Goal: Book appointment/travel/reservation

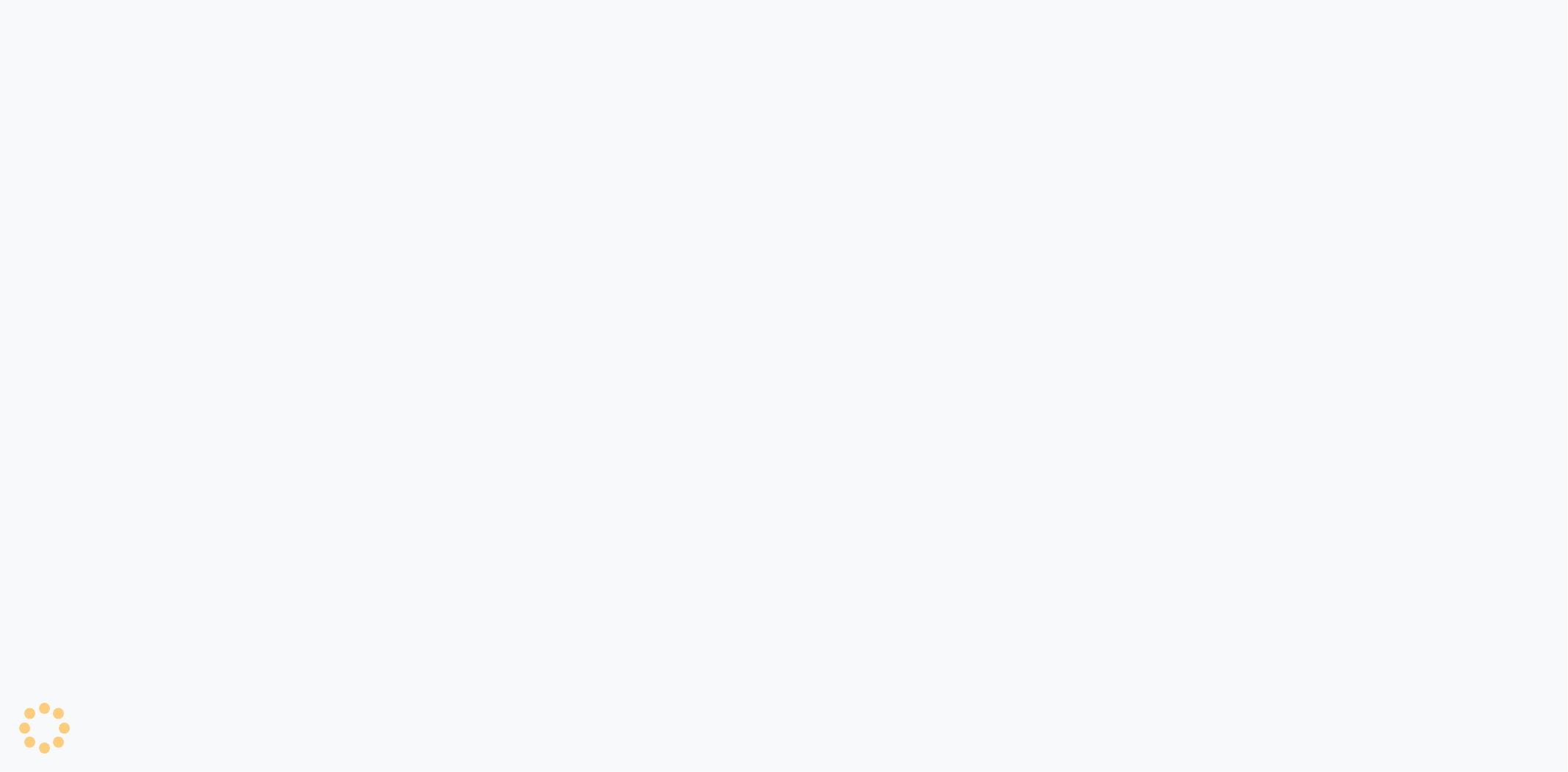
select select "service"
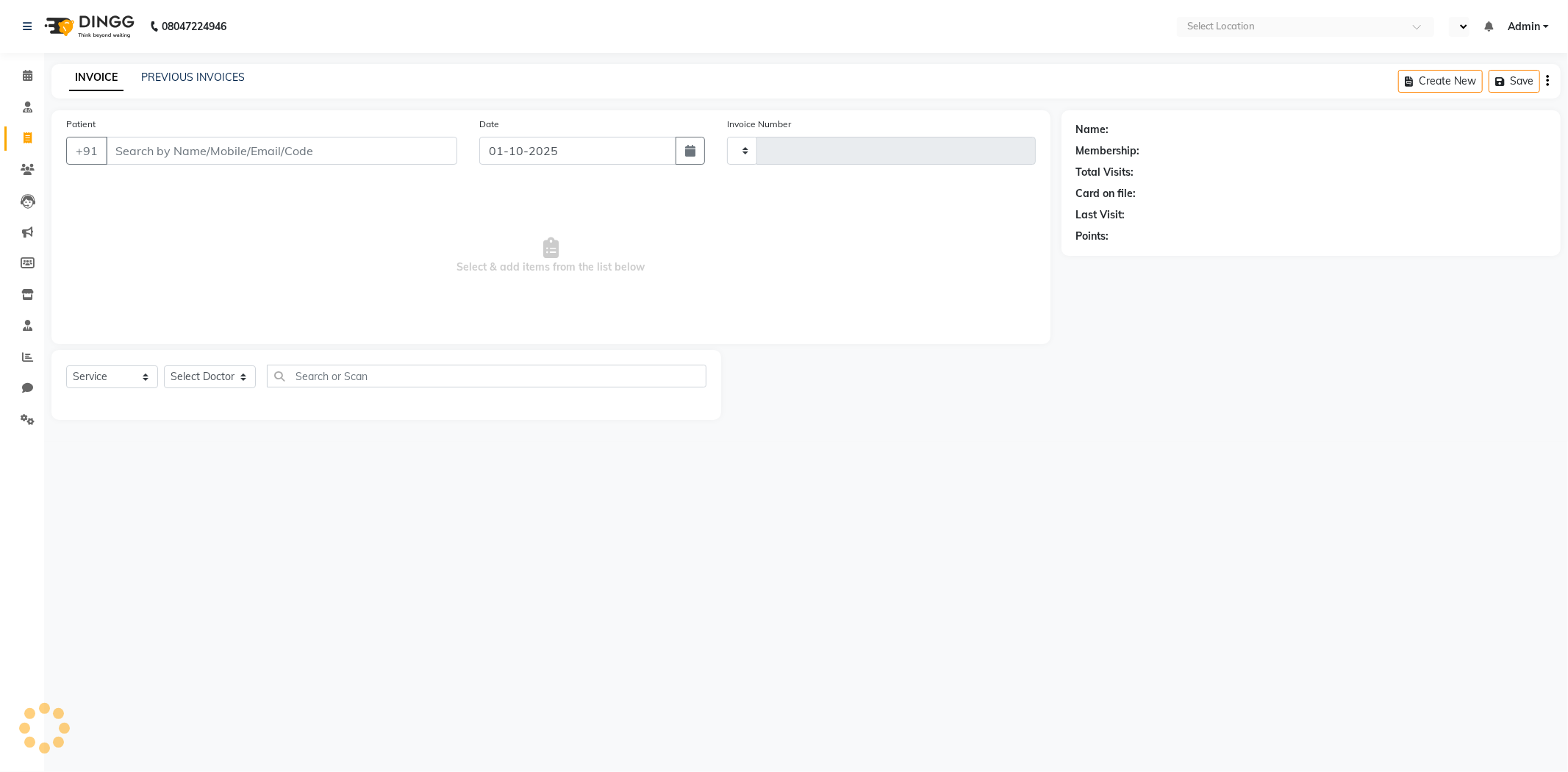
select select "en"
select select "7826"
type input "0841"
click at [25, 77] on icon at bounding box center [27, 75] width 10 height 11
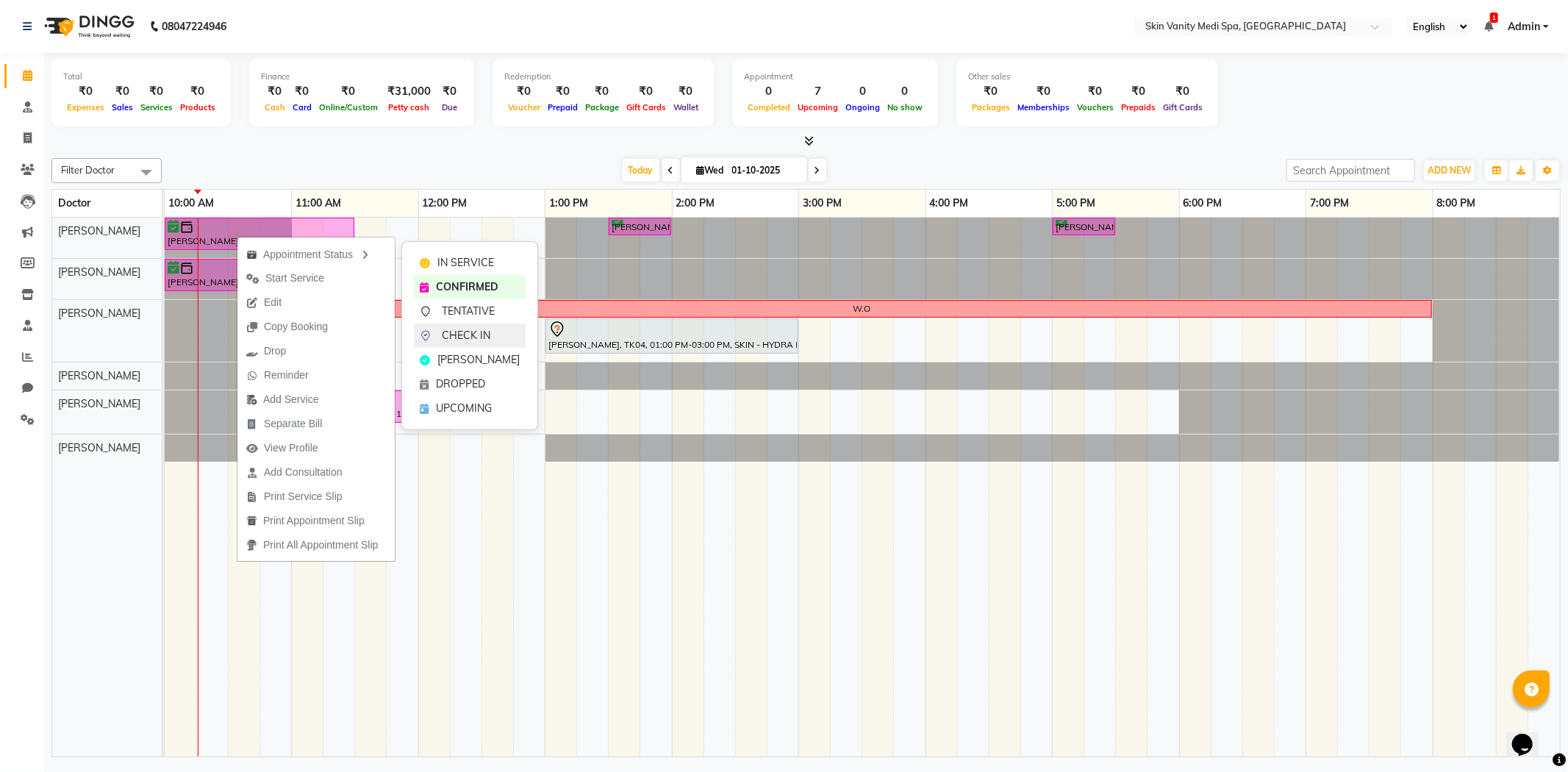
click at [468, 328] on span "CHECK IN" at bounding box center [466, 336] width 49 height 16
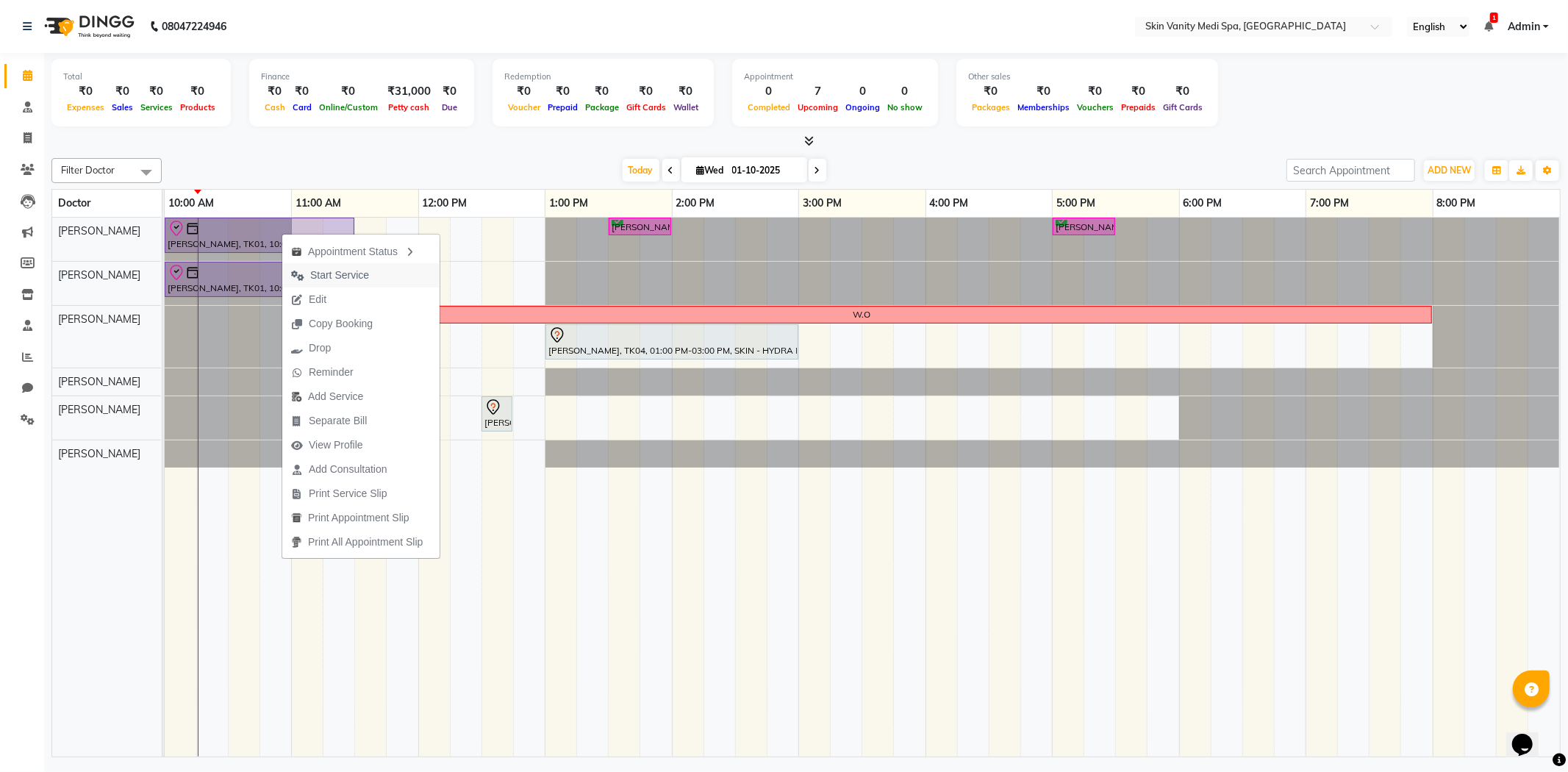
click at [357, 274] on span "Start Service" at bounding box center [339, 276] width 59 height 16
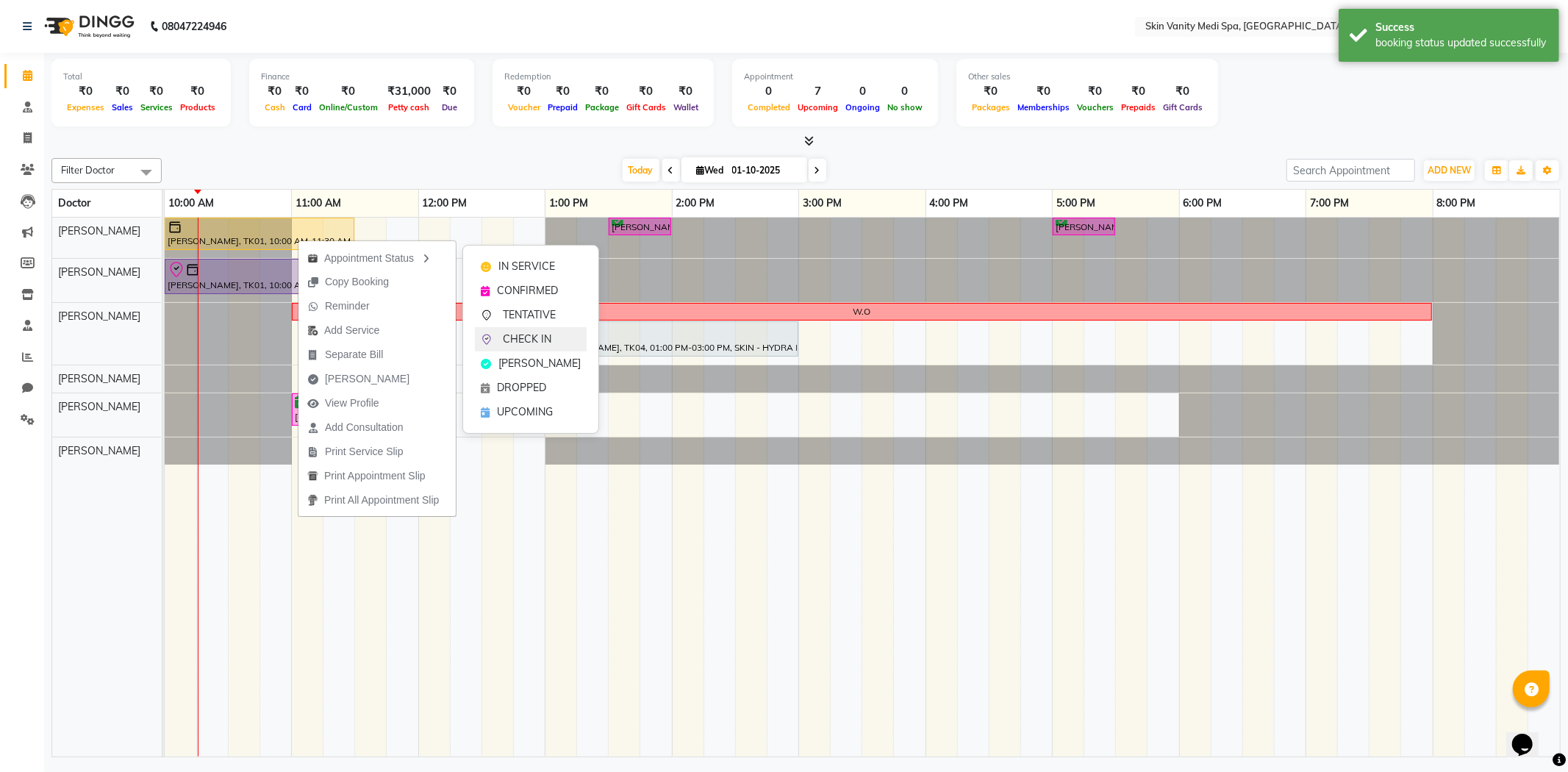
click at [517, 331] on span "CHECK IN" at bounding box center [527, 339] width 49 height 16
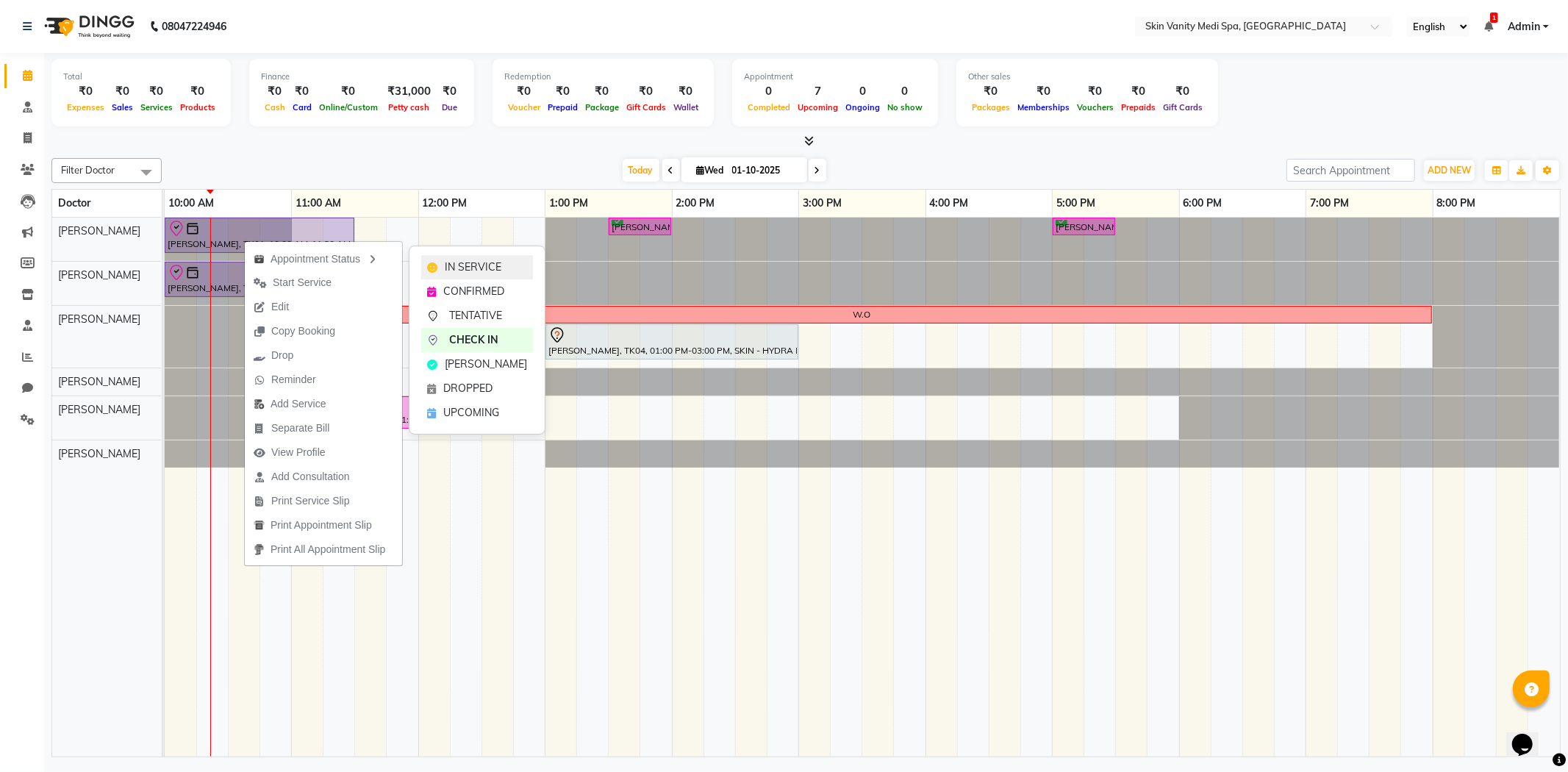
click at [490, 269] on span "IN SERVICE" at bounding box center [473, 267] width 56 height 16
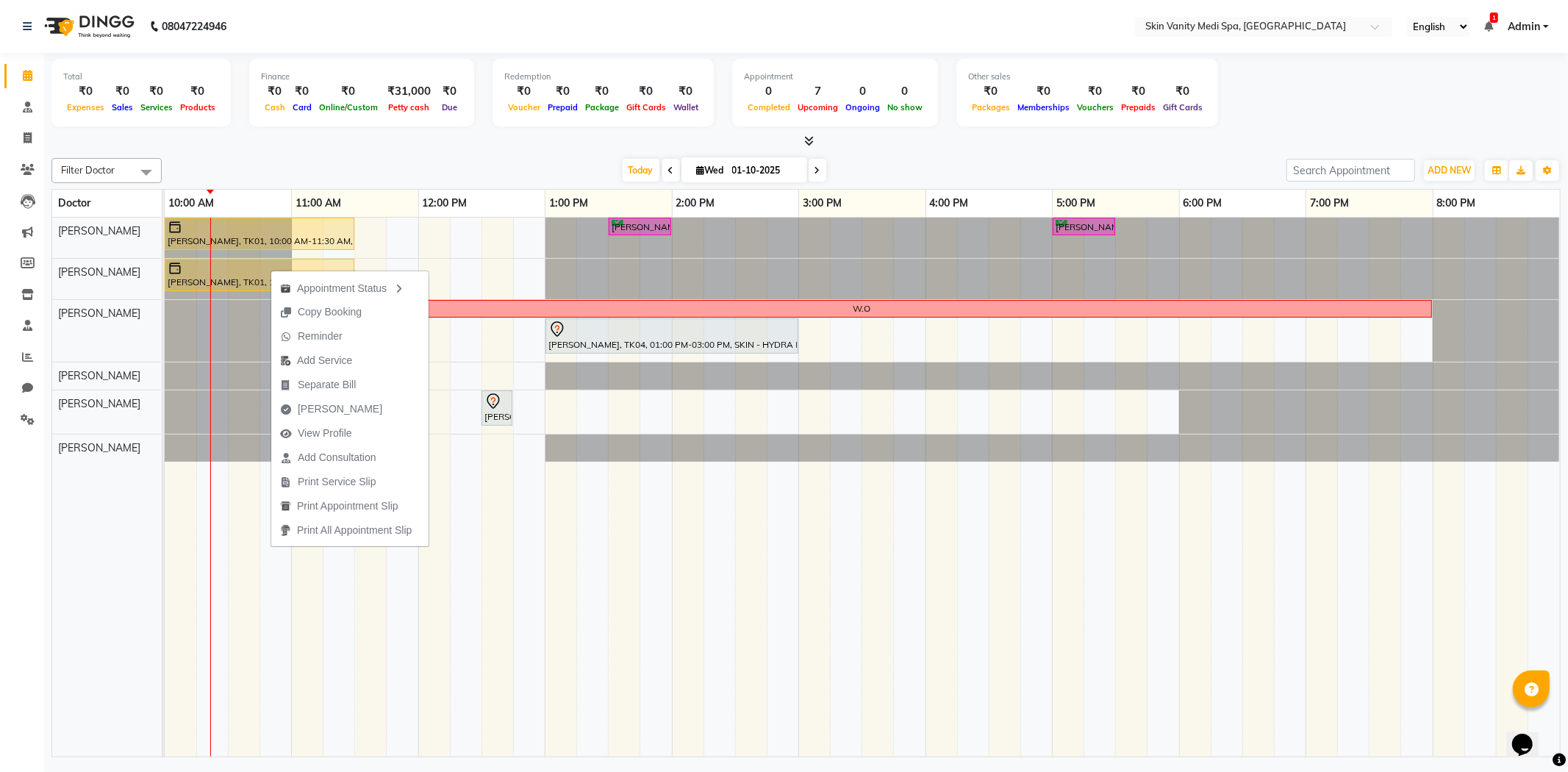
click at [379, 156] on div "Filter Doctor Select All [PERSON_NAME] [PERSON_NAME] EMAA [PERSON_NAME] [PERSON…" at bounding box center [806, 454] width 1509 height 605
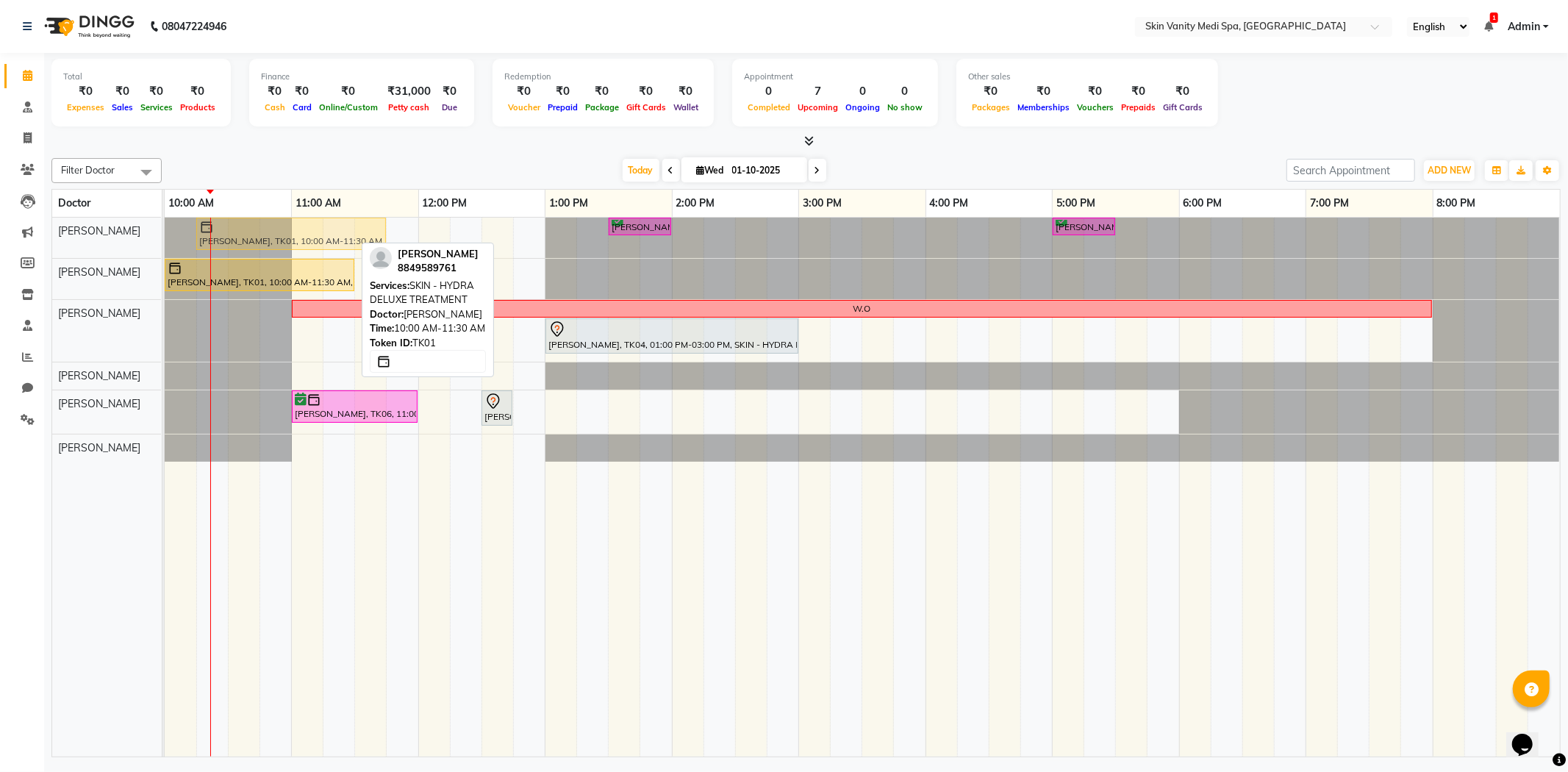
drag, startPoint x: 298, startPoint y: 228, endPoint x: 346, endPoint y: 230, distance: 48.0
click at [165, 230] on div "[PERSON_NAME], TK01, 10:00 AM-11:30 AM, SKIN - HYDRA DELUXE TREATMENT [PERSON_N…" at bounding box center [165, 238] width 0 height 41
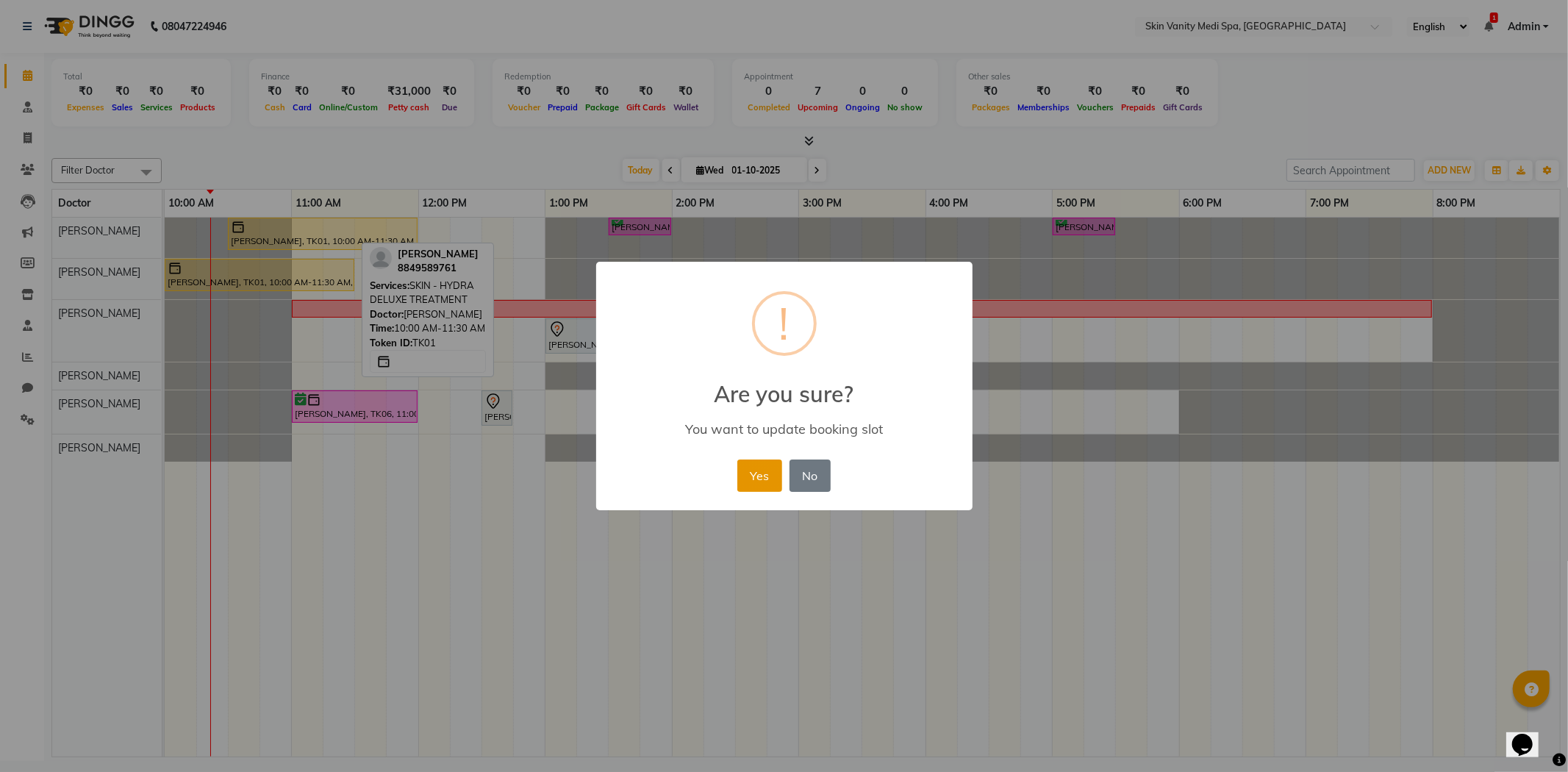
click at [767, 469] on button "Yes" at bounding box center [759, 475] width 45 height 32
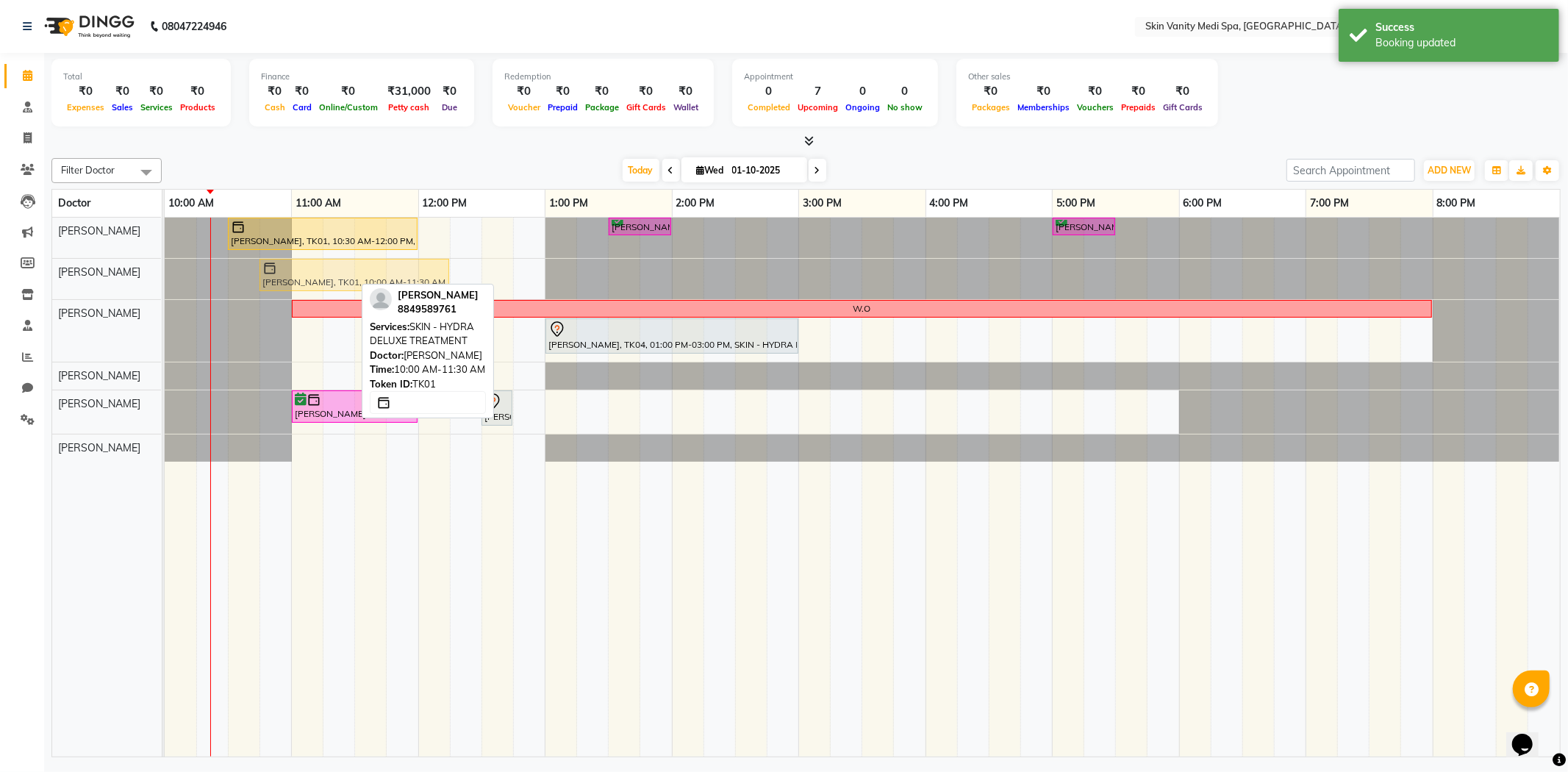
drag, startPoint x: 248, startPoint y: 272, endPoint x: 329, endPoint y: 278, distance: 81.2
click at [165, 278] on div "[PERSON_NAME], TK01, 10:00 AM-11:30 AM, SKIN - HYDRA DELUXE TREATMENT [PERSON_N…" at bounding box center [165, 280] width 0 height 41
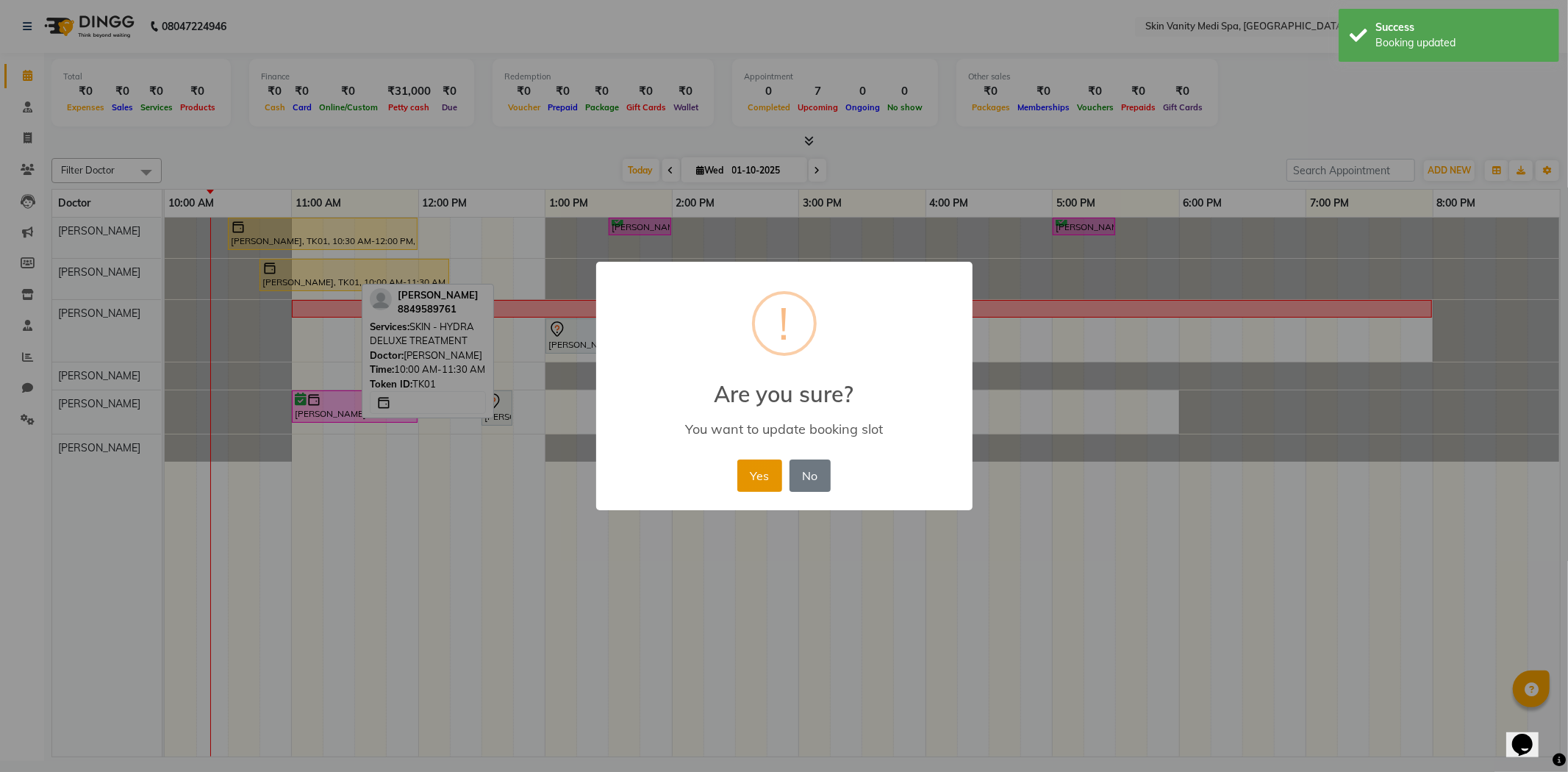
click at [752, 472] on button "Yes" at bounding box center [759, 475] width 45 height 32
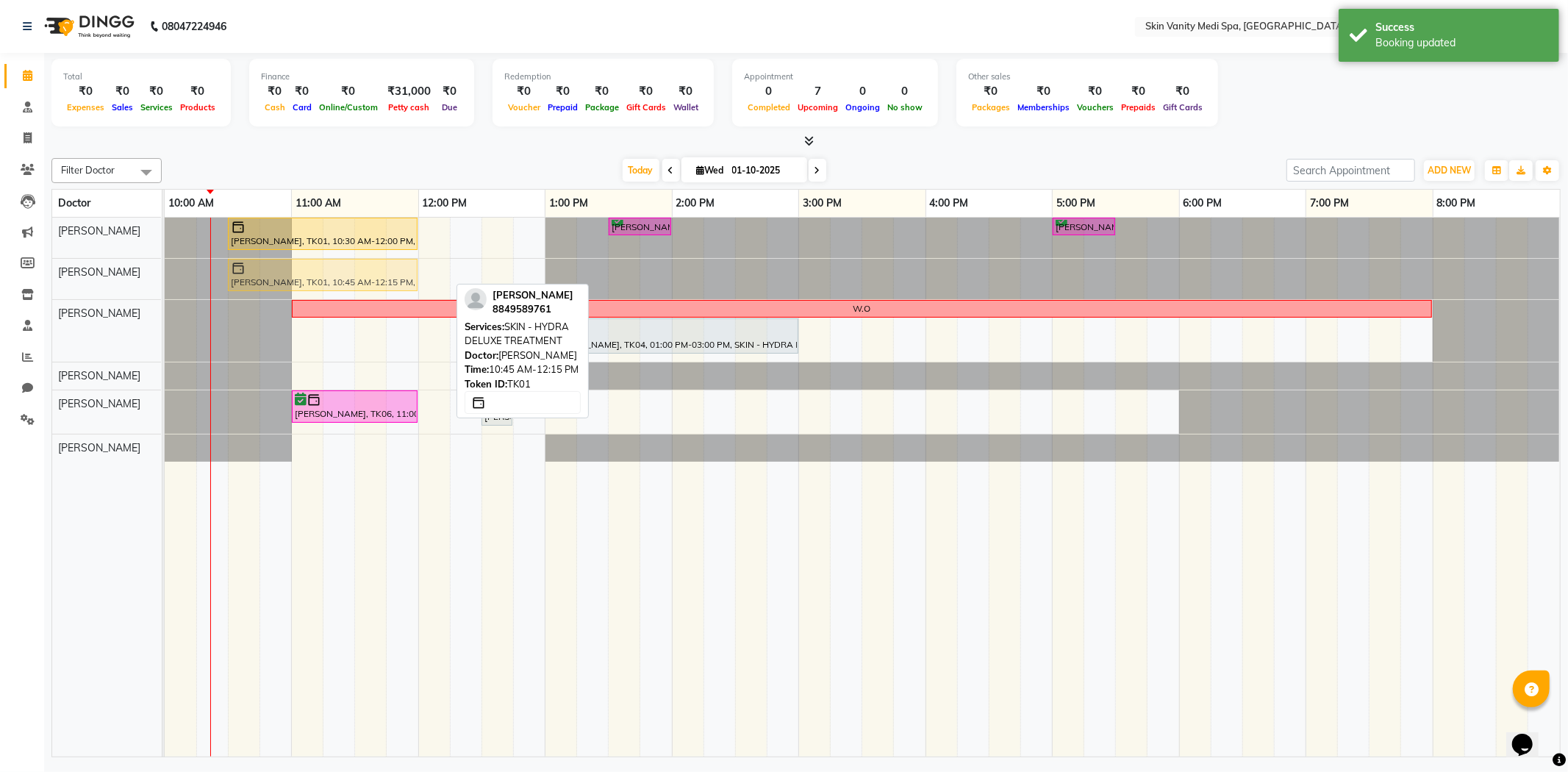
drag, startPoint x: 319, startPoint y: 268, endPoint x: 300, endPoint y: 274, distance: 19.9
click at [165, 274] on div "[PERSON_NAME], TK01, 10:45 AM-12:15 PM, SKIN - HYDRA DELUXE TREATMENT [PERSON_N…" at bounding box center [165, 280] width 0 height 41
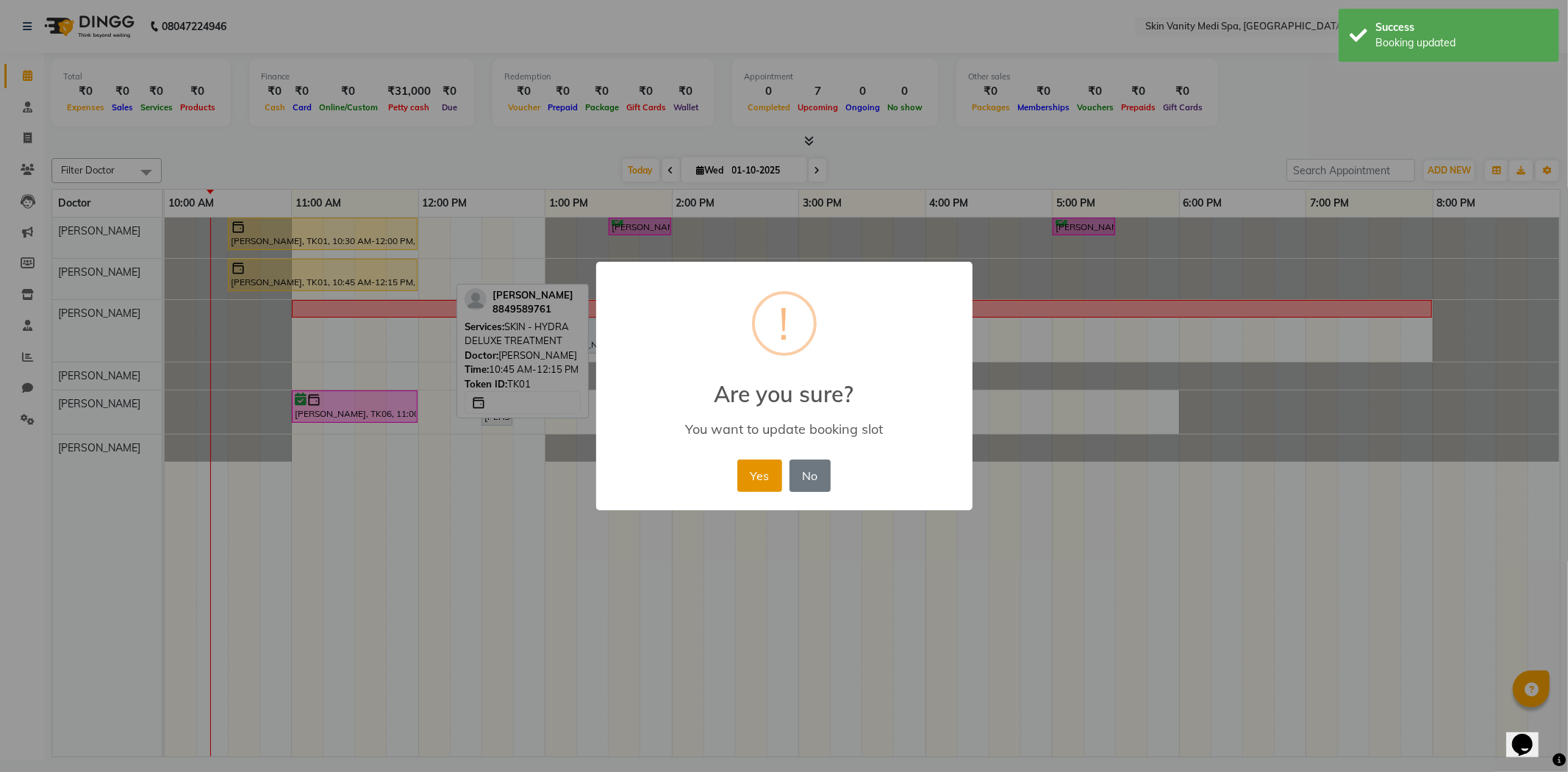
click at [751, 466] on button "Yes" at bounding box center [759, 475] width 45 height 32
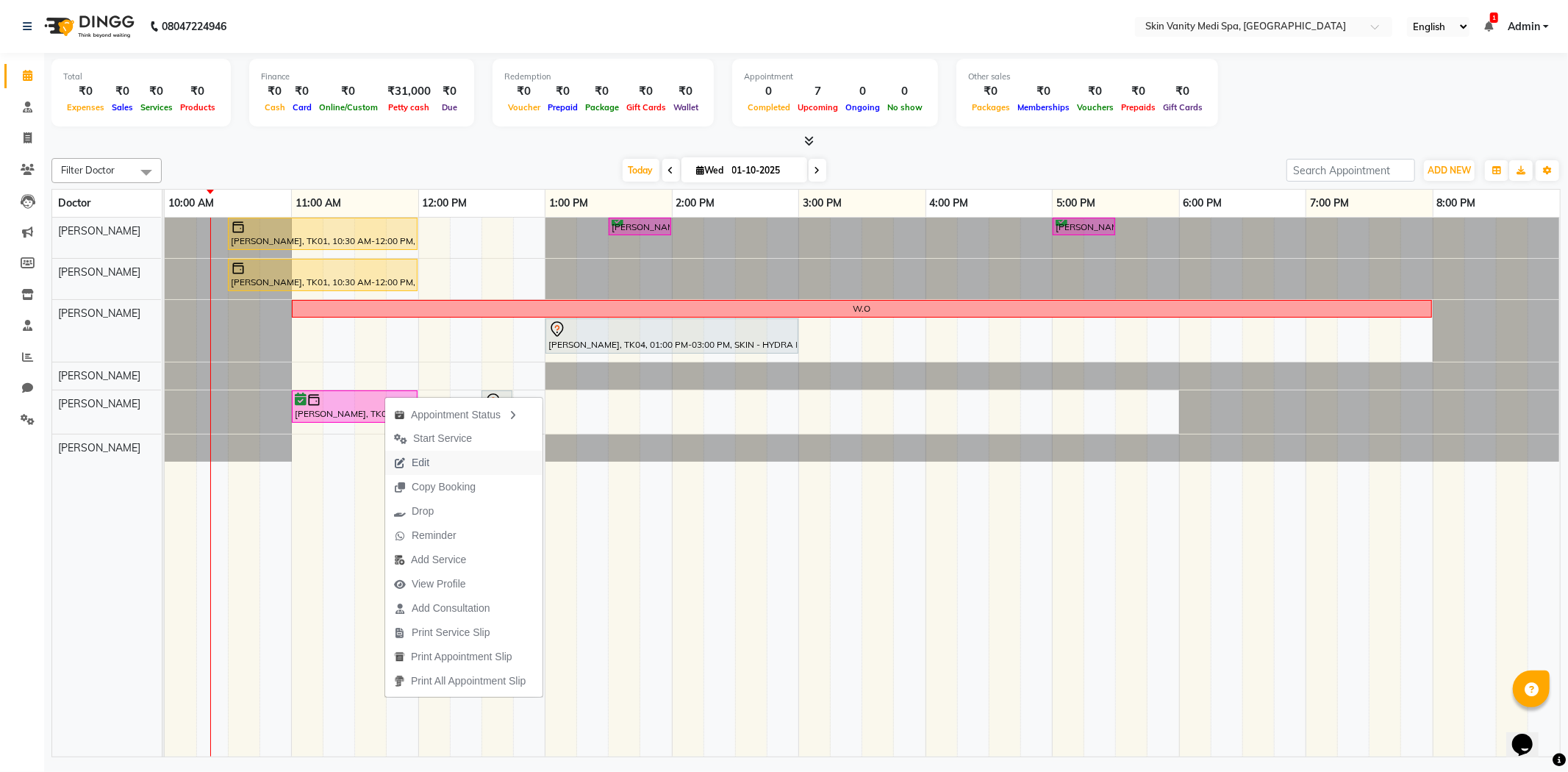
click at [437, 463] on span "Edit" at bounding box center [412, 462] width 53 height 24
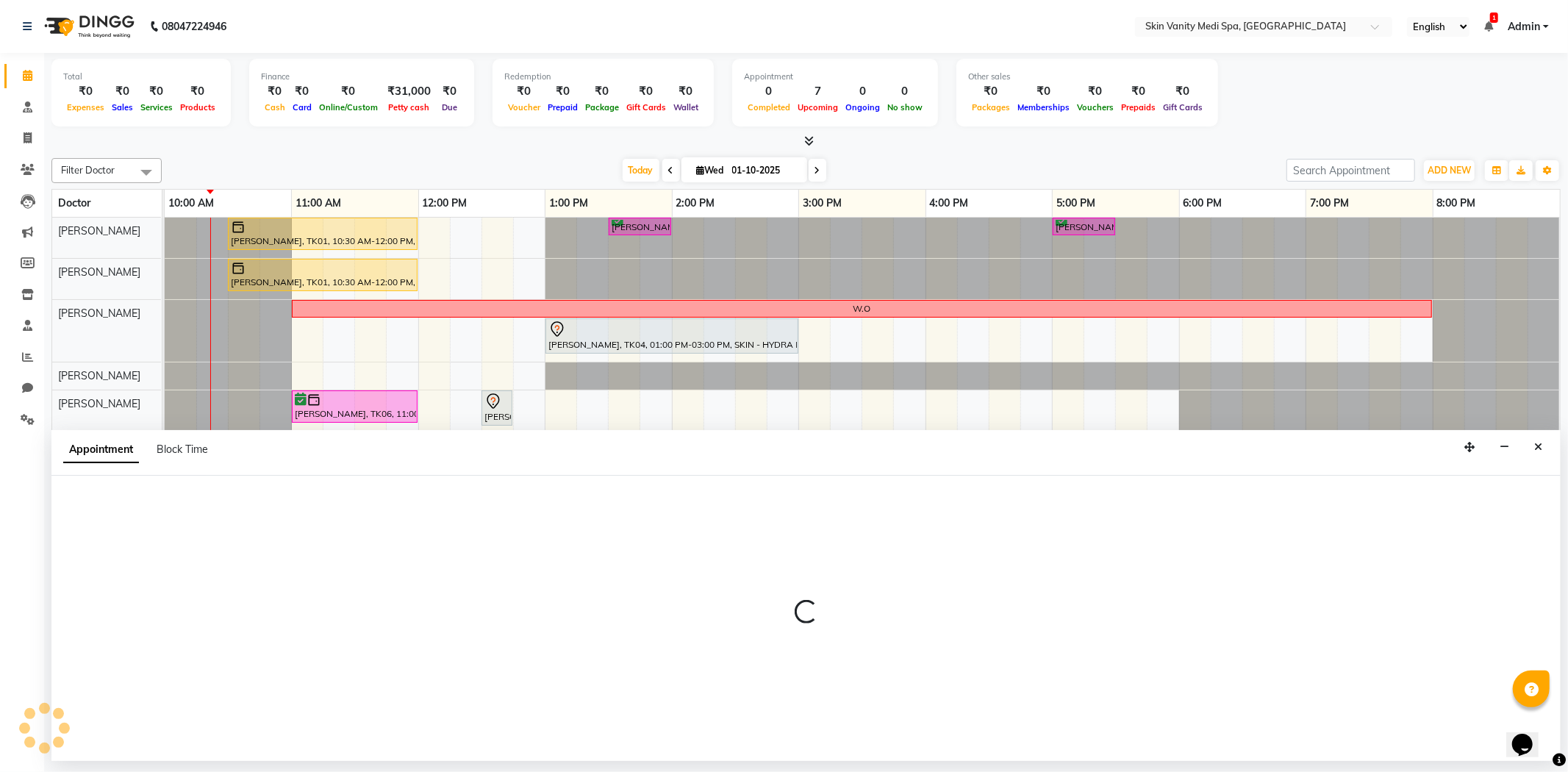
select select "tentative"
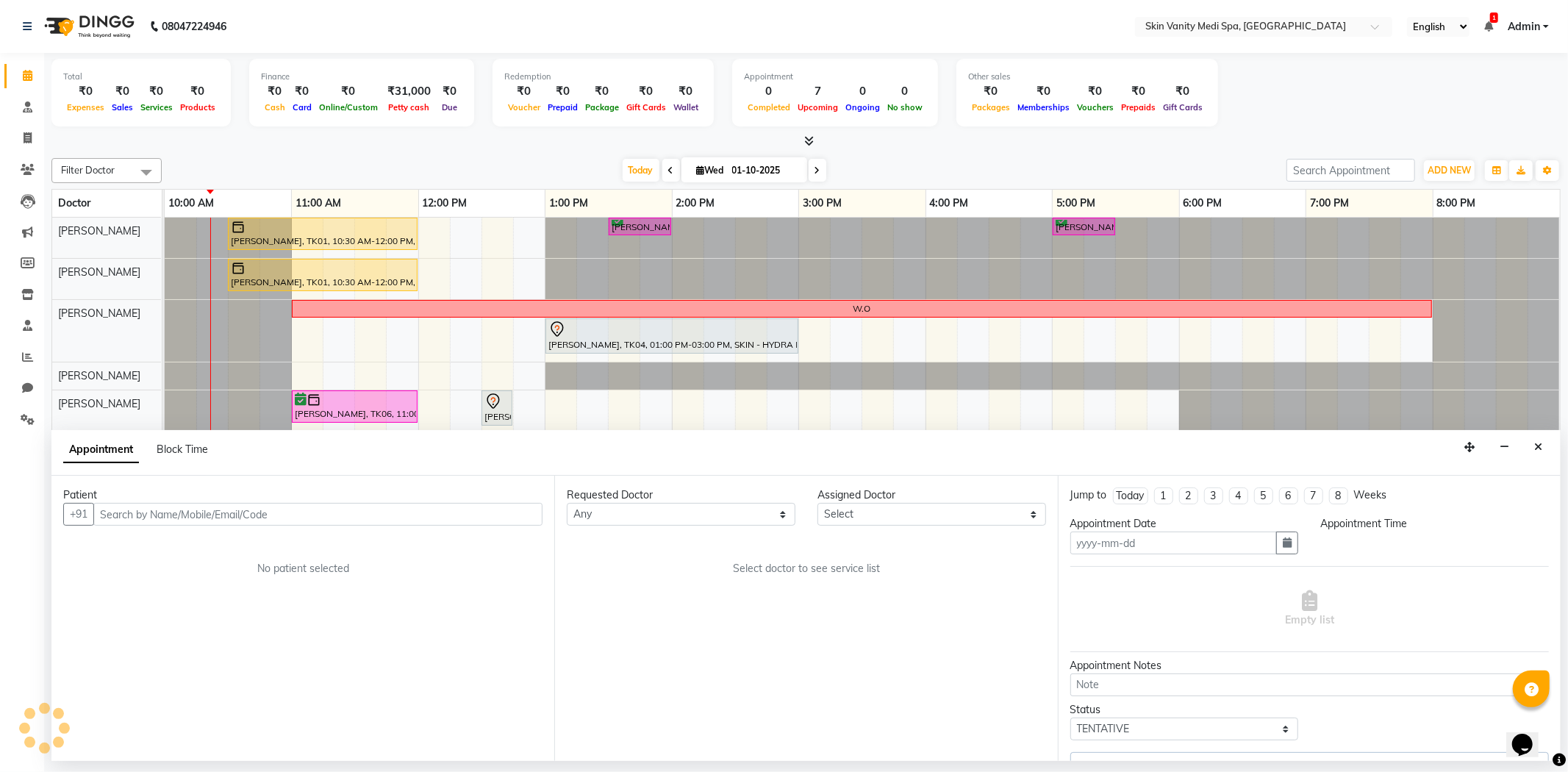
type input "01-10-2025"
select select "70351"
select select "confirm booking"
select select "660"
select select "3954"
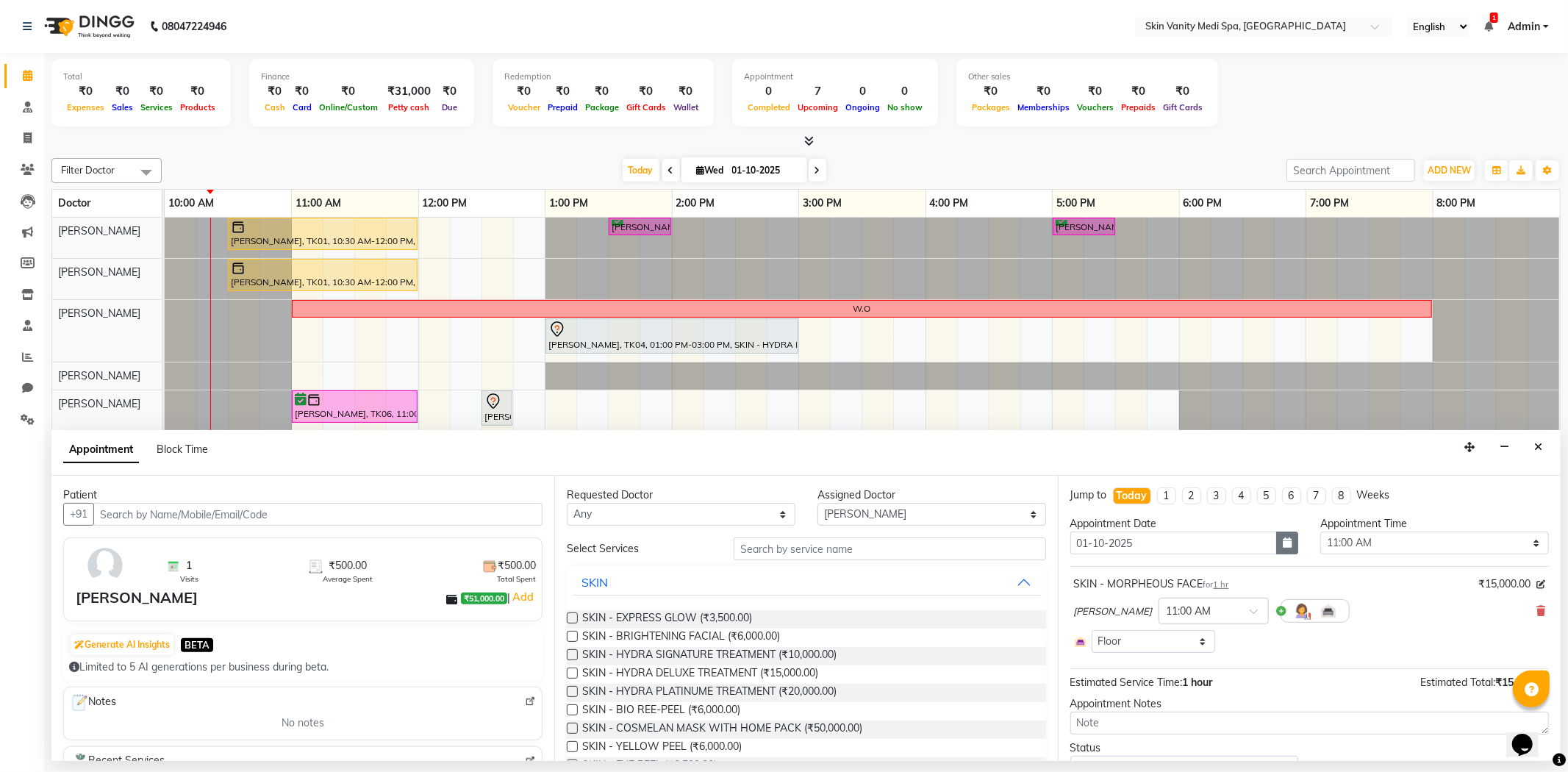
click at [1283, 544] on icon "button" at bounding box center [1286, 542] width 9 height 11
click at [1204, 638] on div "11" at bounding box center [1203, 643] width 23 height 23
type input "[DATE]"
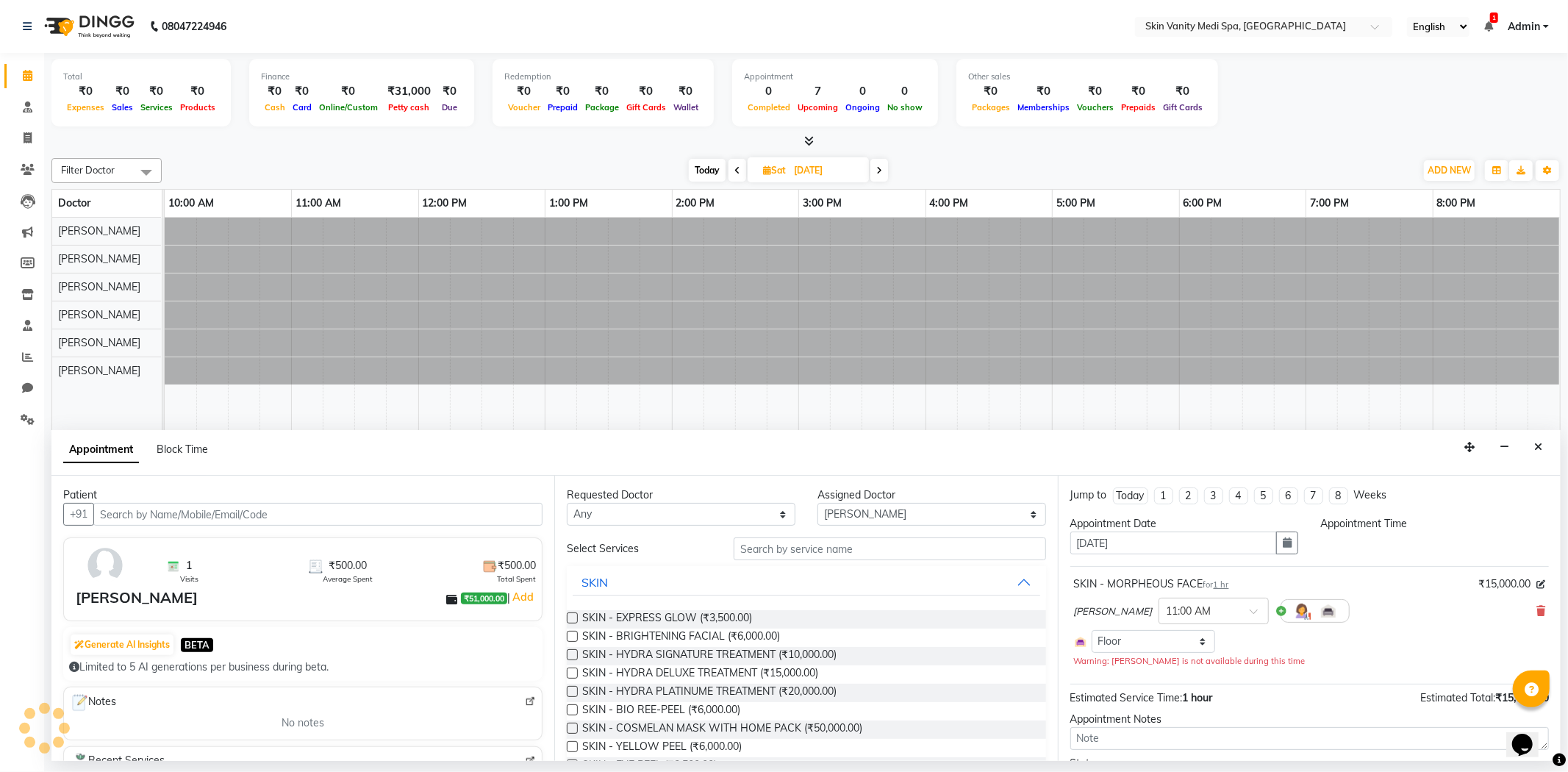
select select "660"
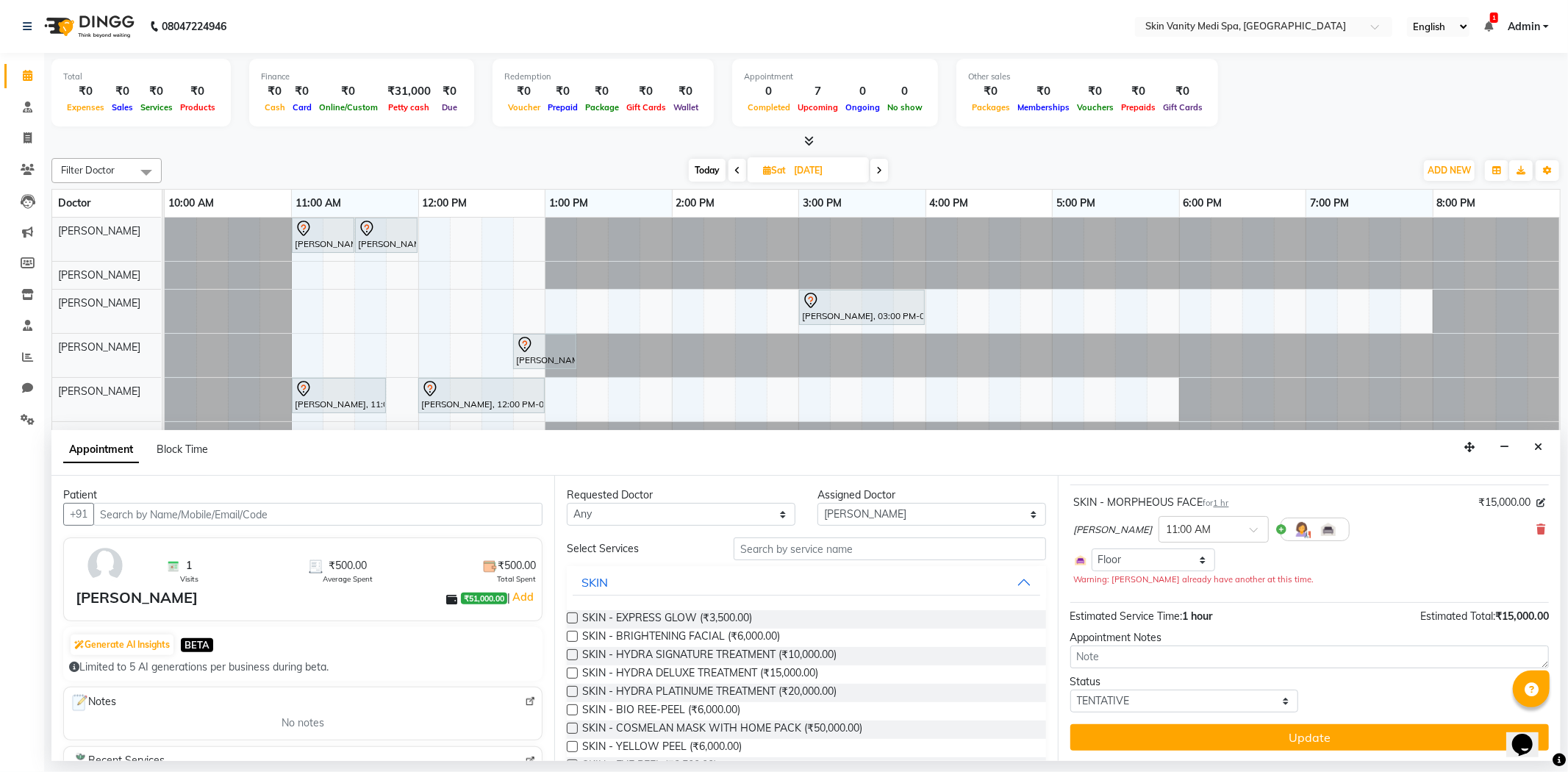
scroll to position [84, 0]
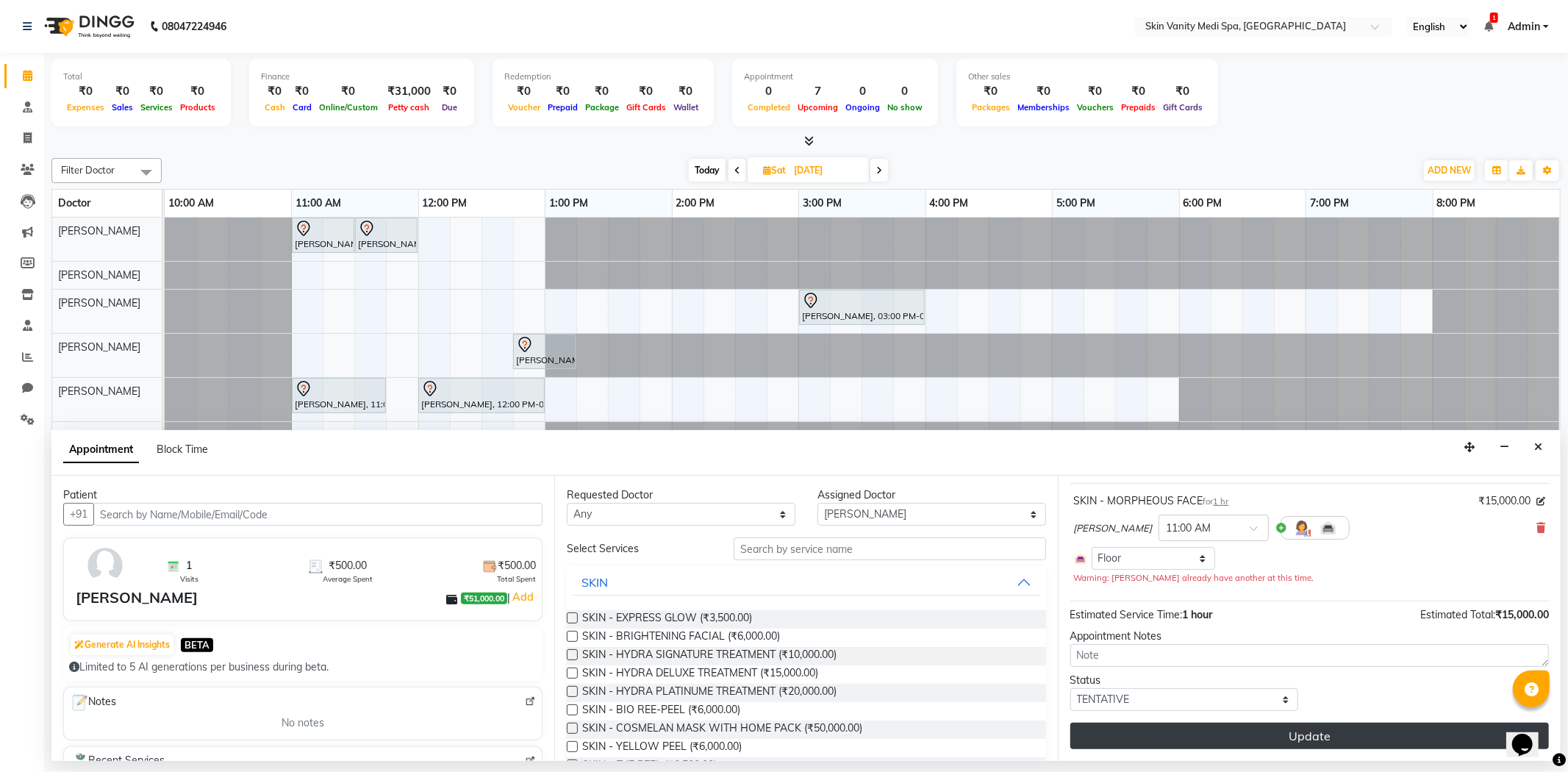
click at [1213, 728] on button "Update" at bounding box center [1309, 735] width 479 height 26
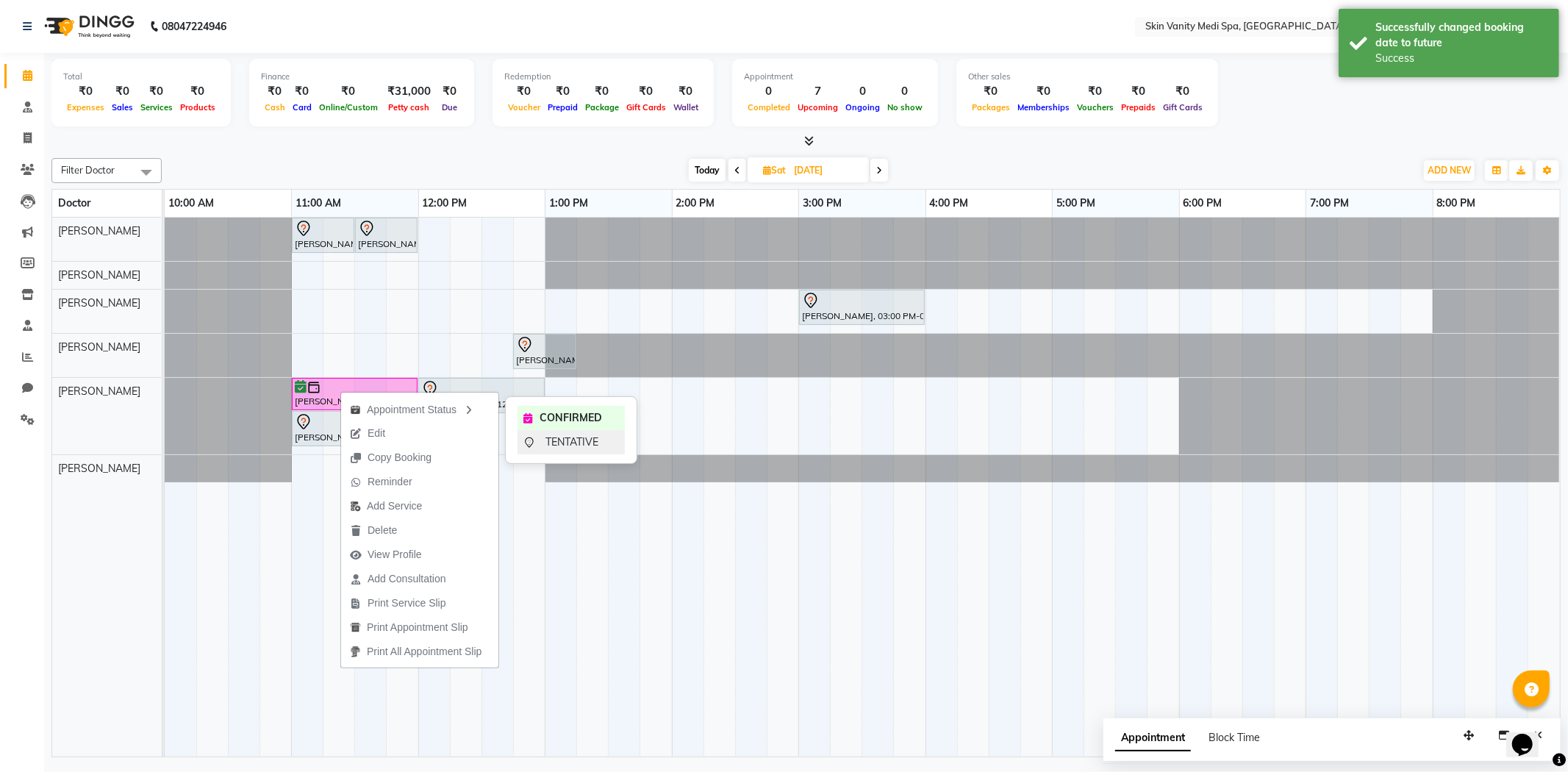
click at [557, 437] on span "TENTATIVE" at bounding box center [572, 442] width 53 height 16
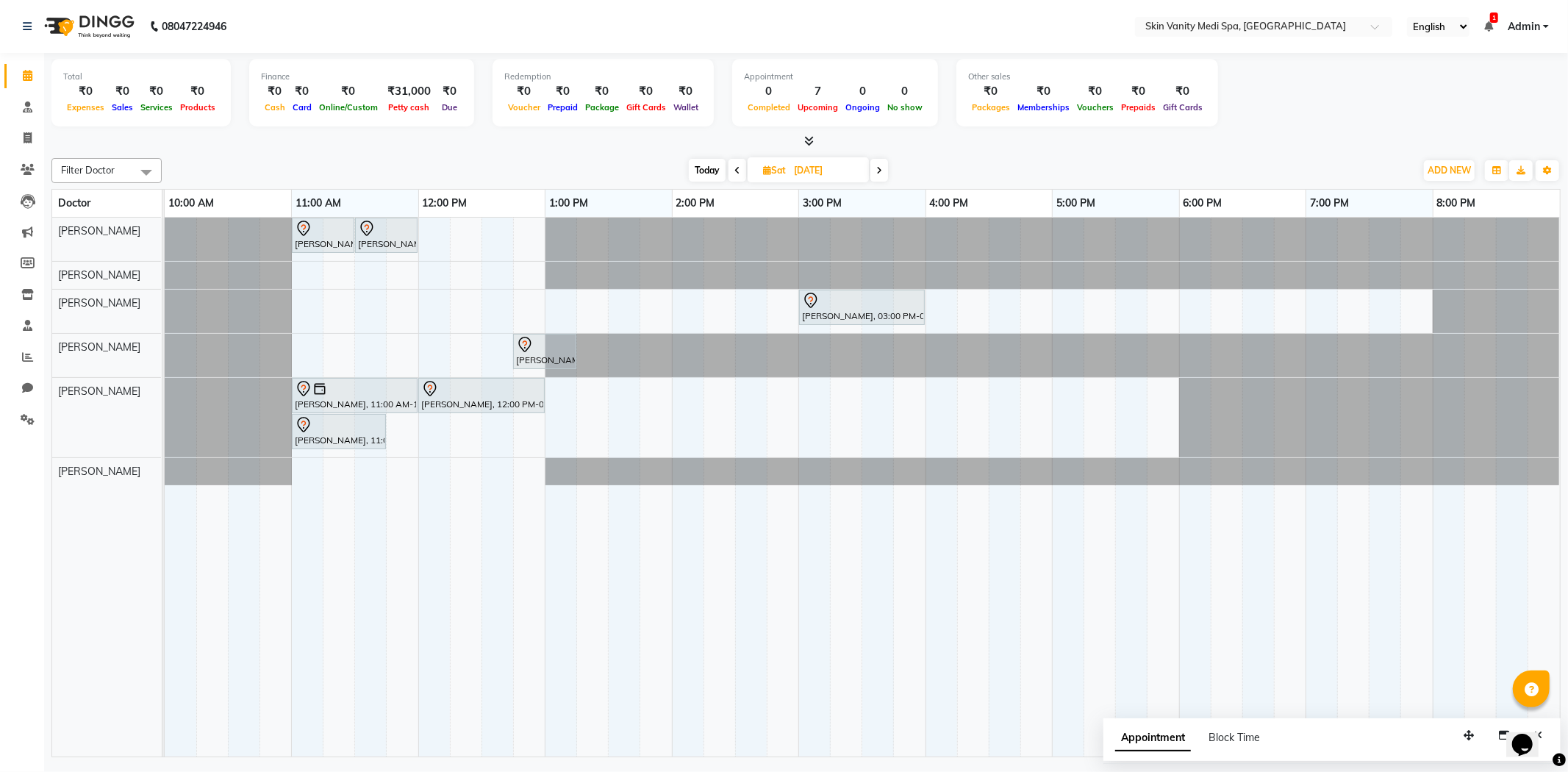
click at [716, 165] on span "Today" at bounding box center [707, 170] width 37 height 22
type input "01-10-2025"
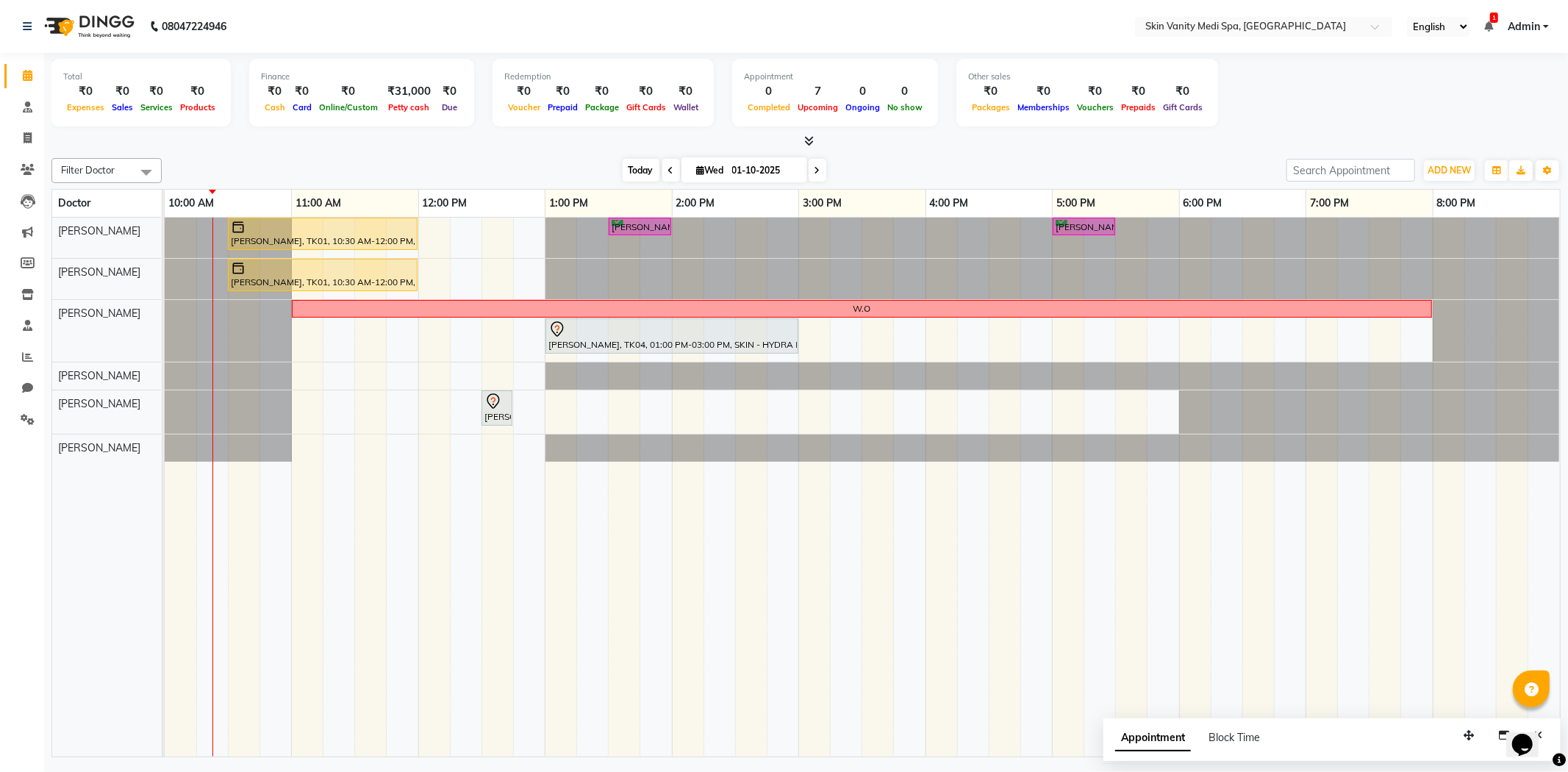
click at [635, 160] on span "Today" at bounding box center [641, 170] width 37 height 22
click at [749, 410] on div "[PERSON_NAME], TK01, 10:30 AM-12:00 PM, SKIN - HYDRA DELUXE TREATMENT [PERSON_N…" at bounding box center [862, 487] width 1395 height 540
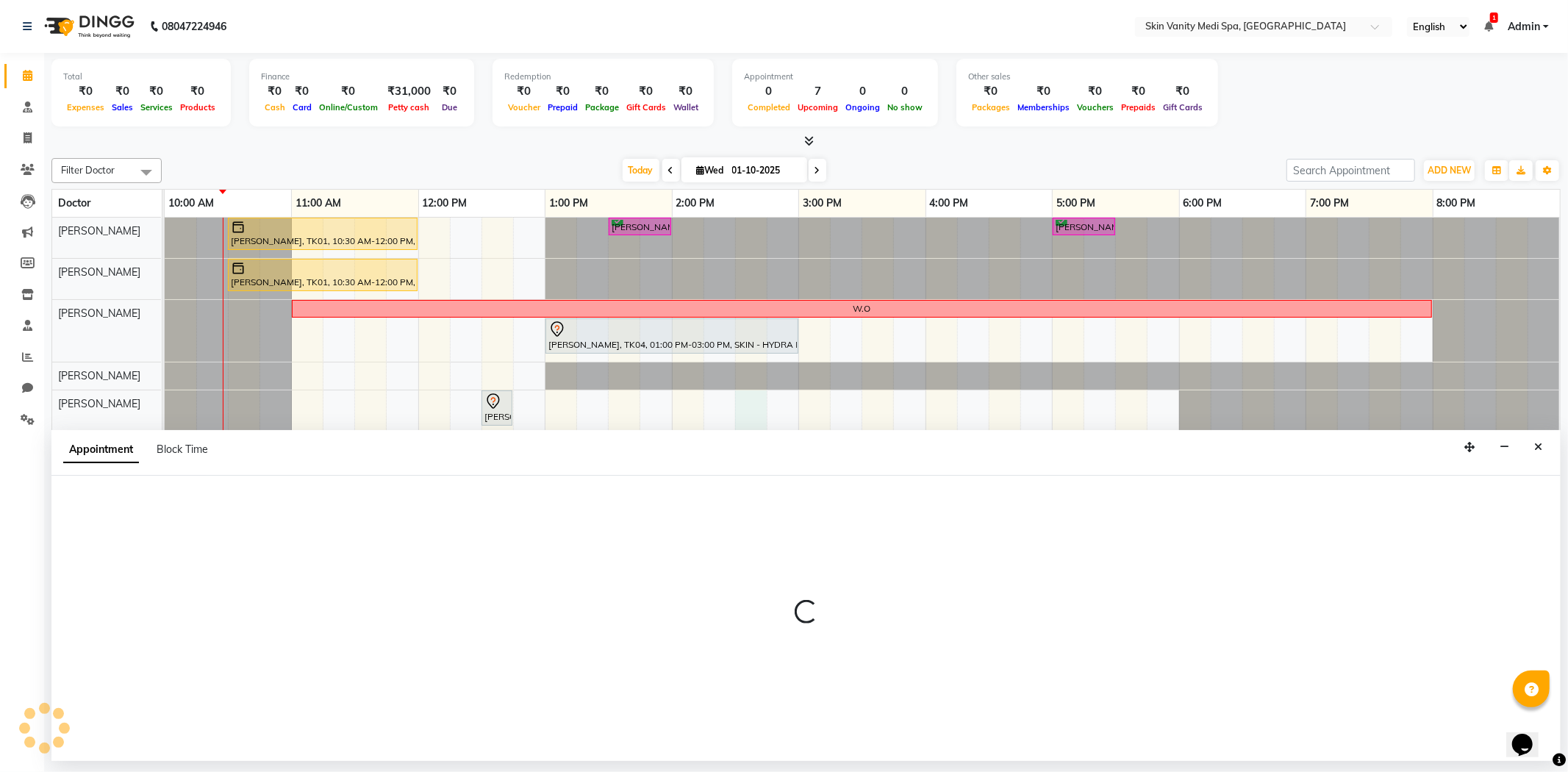
select select "70351"
select select "870"
select select "tentative"
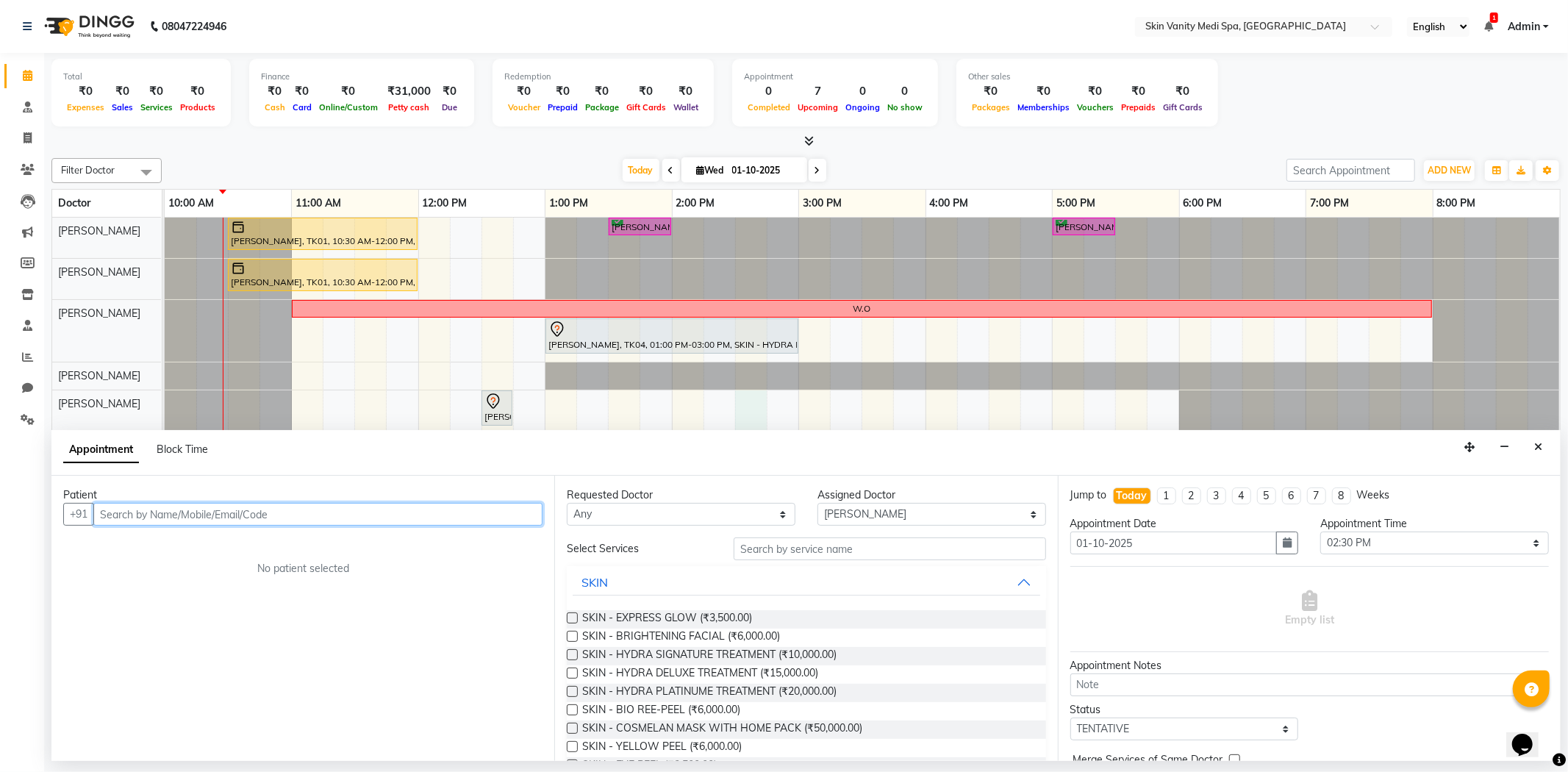
click at [201, 516] on input "text" at bounding box center [317, 514] width 450 height 22
type input "VANDANA"
click at [509, 512] on span "Add Patient" at bounding box center [509, 514] width 56 height 14
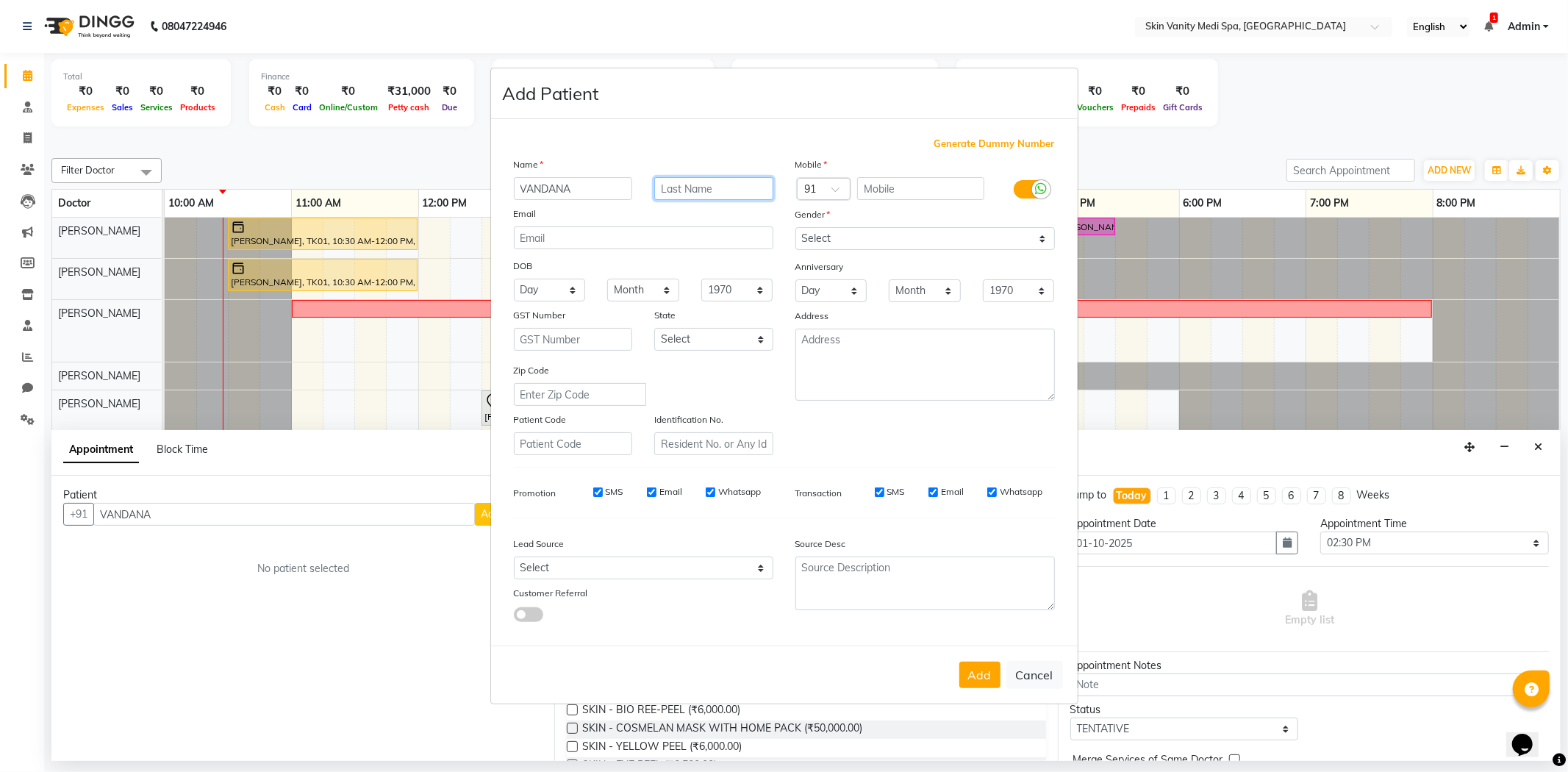
click at [667, 189] on input "text" at bounding box center [714, 187] width 119 height 22
type input "SHAH"
click at [894, 182] on input "text" at bounding box center [920, 187] width 127 height 22
type input "7399954999"
click at [881, 239] on select "Select [DEMOGRAPHIC_DATA] [DEMOGRAPHIC_DATA] Other Prefer Not To Say" at bounding box center [924, 238] width 259 height 22
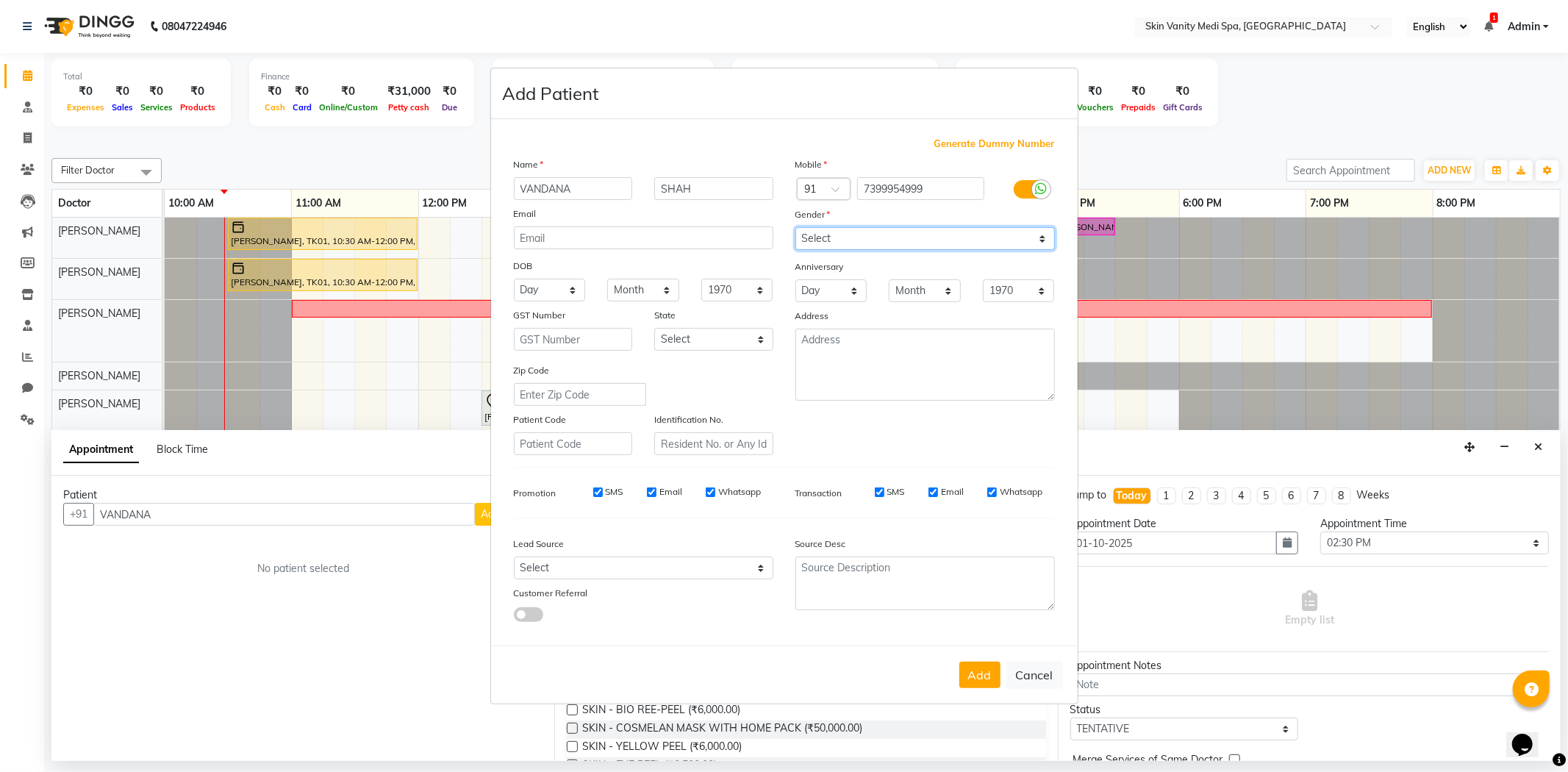
select select "[DEMOGRAPHIC_DATA]"
click at [795, 227] on select "Select [DEMOGRAPHIC_DATA] [DEMOGRAPHIC_DATA] Other Prefer Not To Say" at bounding box center [924, 238] width 259 height 22
click at [681, 342] on select "Select [GEOGRAPHIC_DATA] [GEOGRAPHIC_DATA] [GEOGRAPHIC_DATA] [GEOGRAPHIC_DATA] …" at bounding box center [714, 339] width 119 height 22
select select "12"
click at [654, 328] on select "Select [GEOGRAPHIC_DATA] [GEOGRAPHIC_DATA] [GEOGRAPHIC_DATA] [GEOGRAPHIC_DATA] …" at bounding box center [714, 339] width 119 height 22
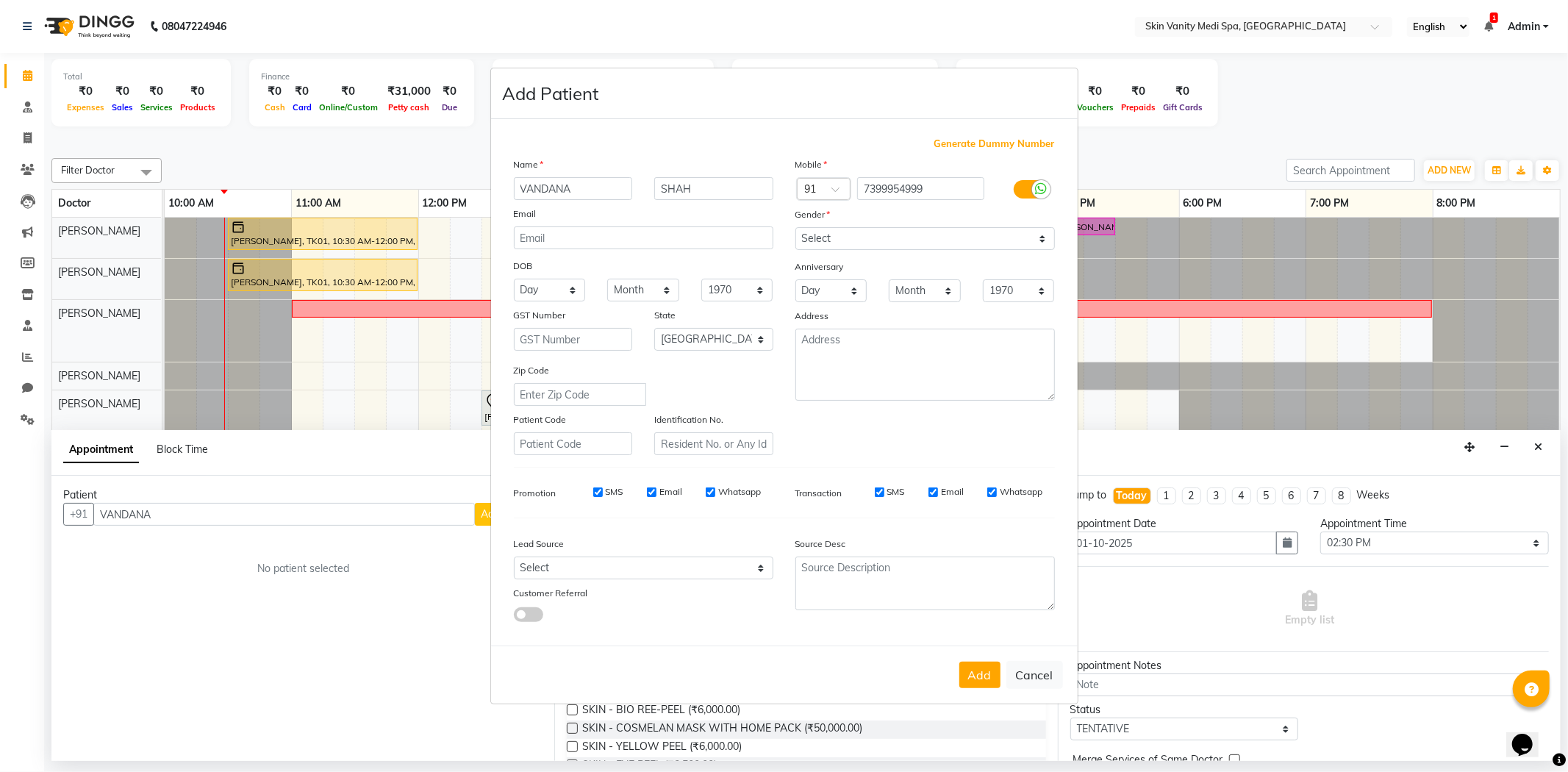
drag, startPoint x: 959, startPoint y: 667, endPoint x: 968, endPoint y: 667, distance: 9.0
click at [960, 667] on button "Add" at bounding box center [980, 674] width 41 height 26
type input "7399954999"
select select
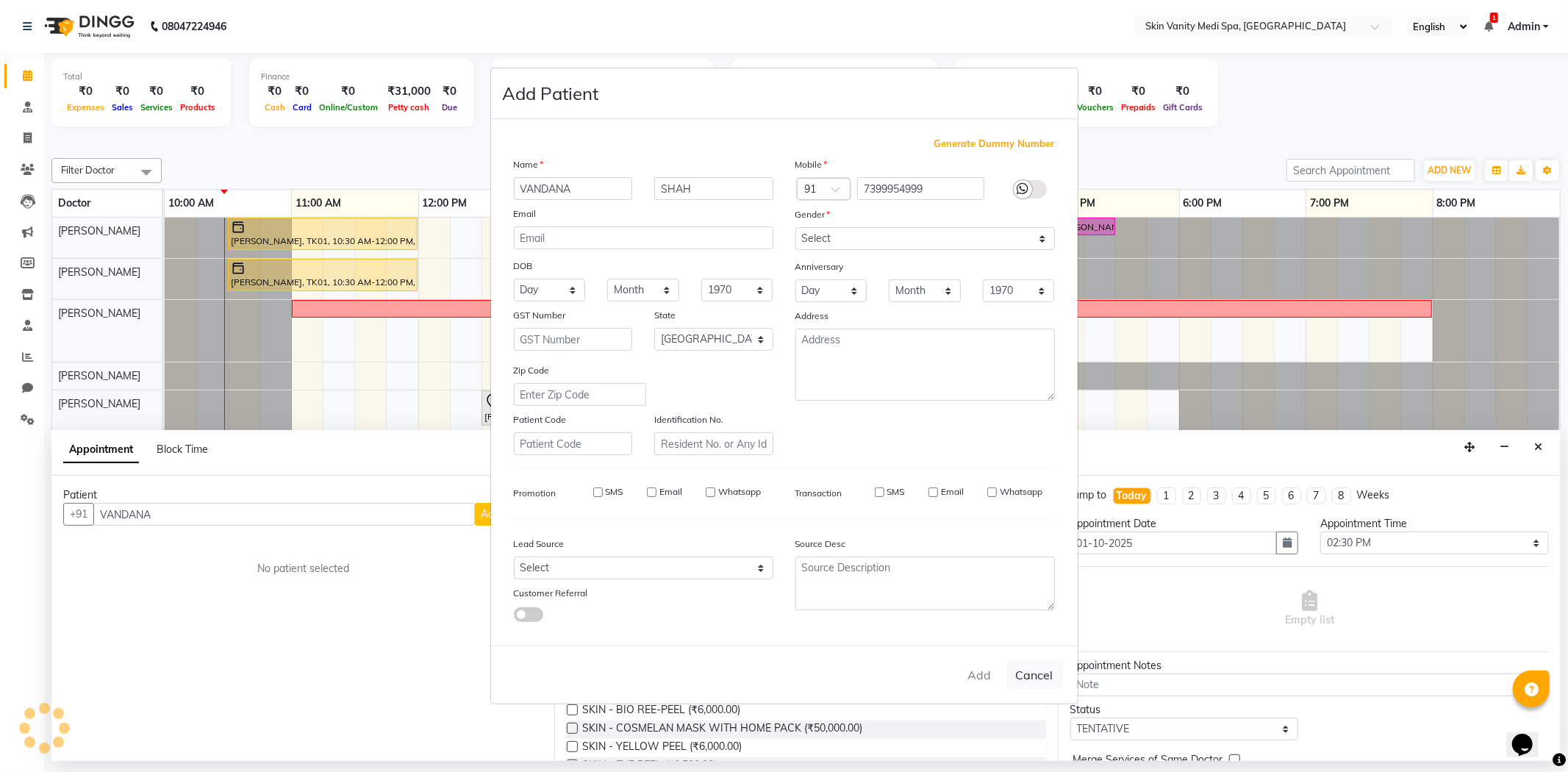
select select
select select "null"
select select
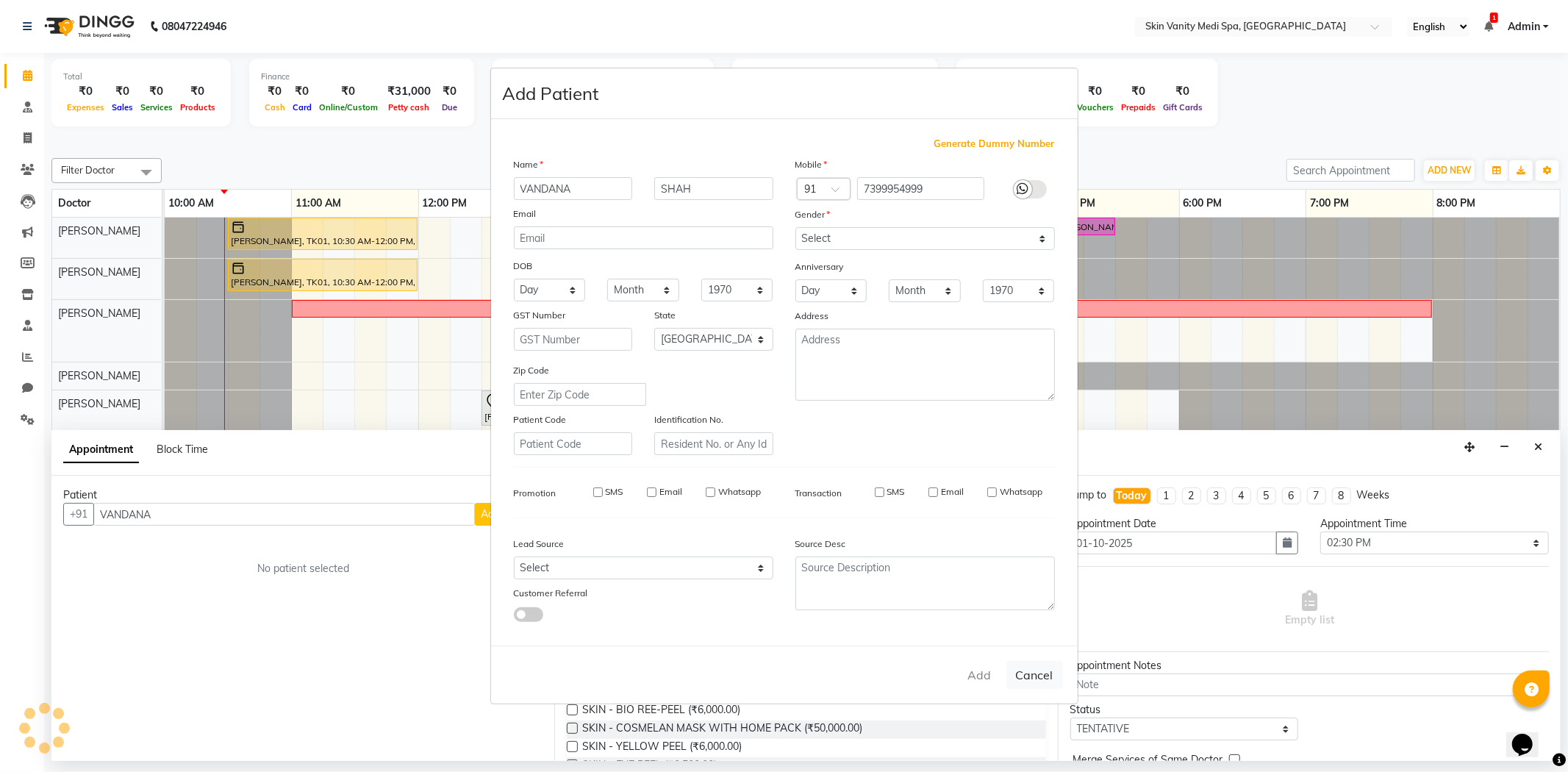
select select
checkbox input "false"
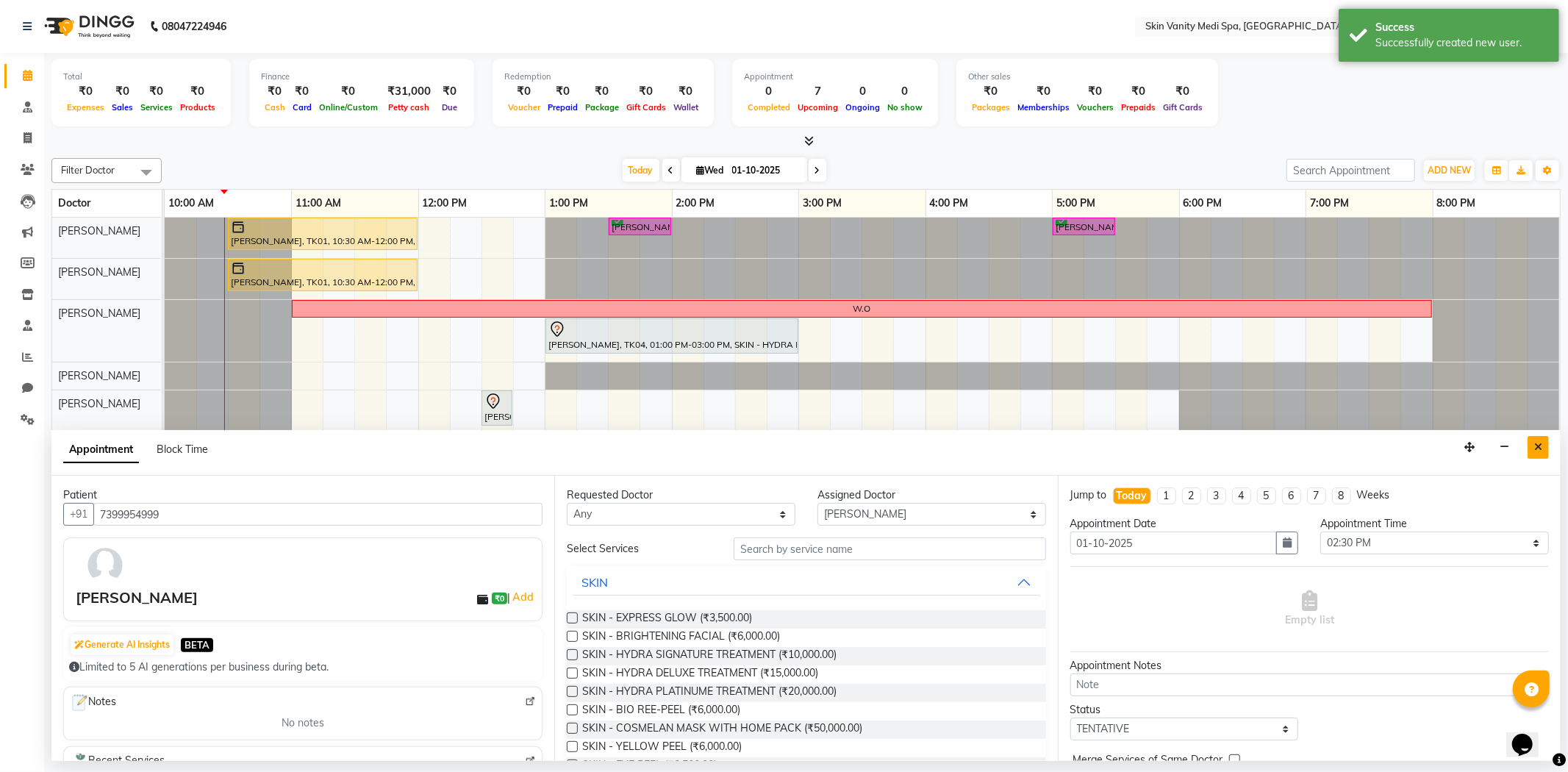
click at [1538, 440] on button "Close" at bounding box center [1538, 447] width 21 height 22
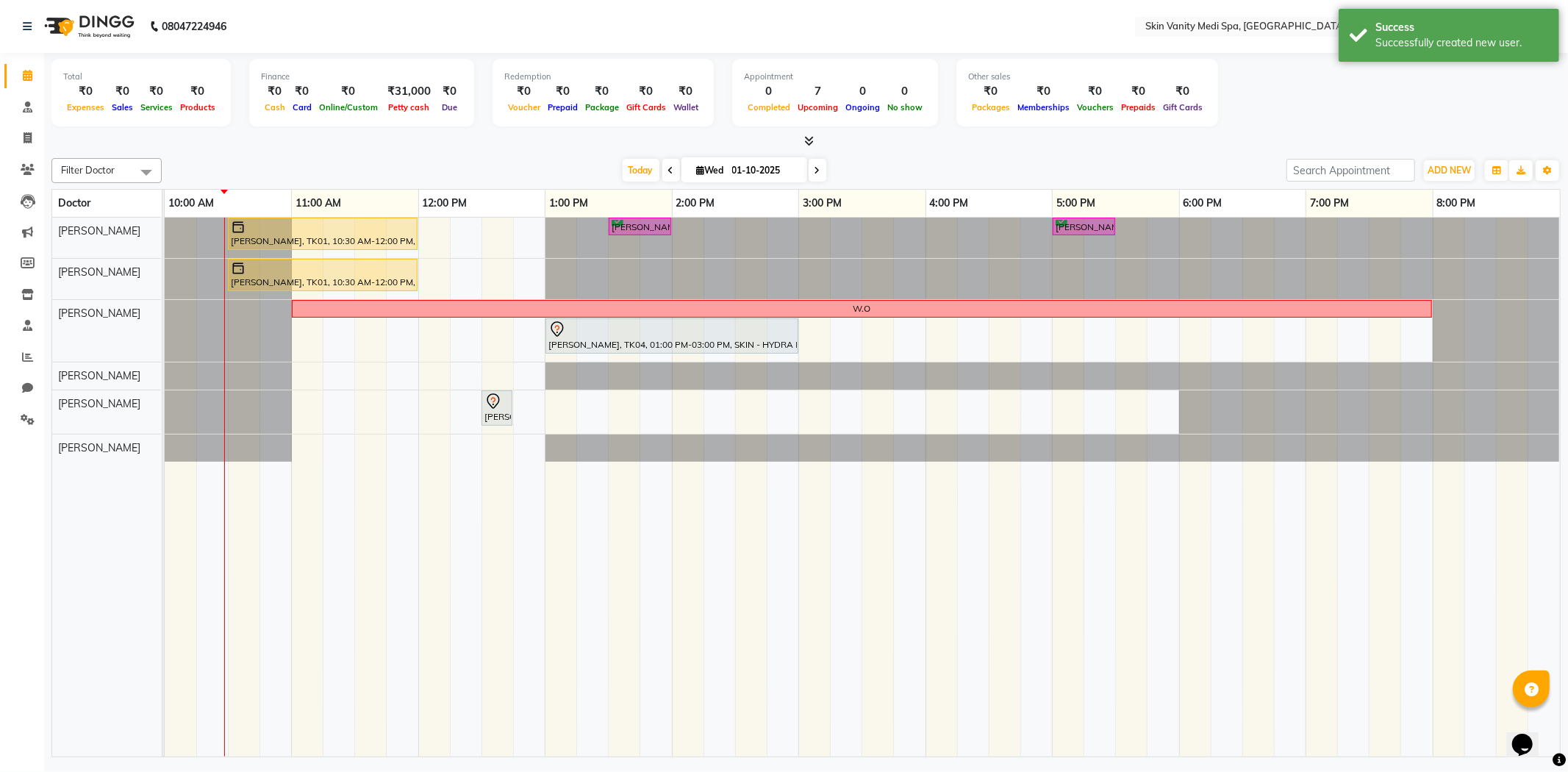
click at [737, 403] on div "[PERSON_NAME], TK01, 10:30 AM-12:00 PM, SKIN - HYDRA DELUXE TREATMENT [PERSON_N…" at bounding box center [862, 487] width 1395 height 540
select select "70351"
select select "tentative"
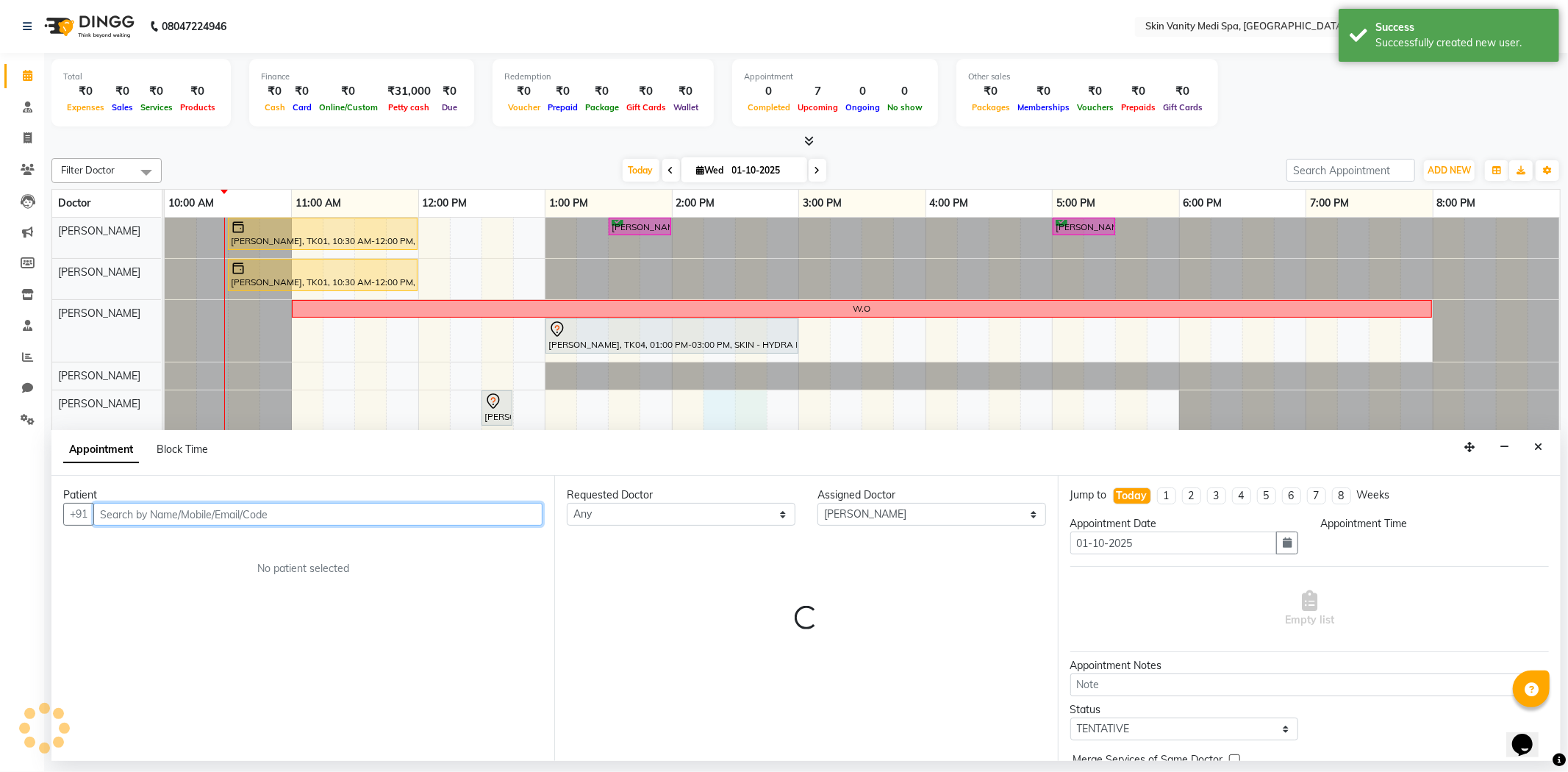
select select "855"
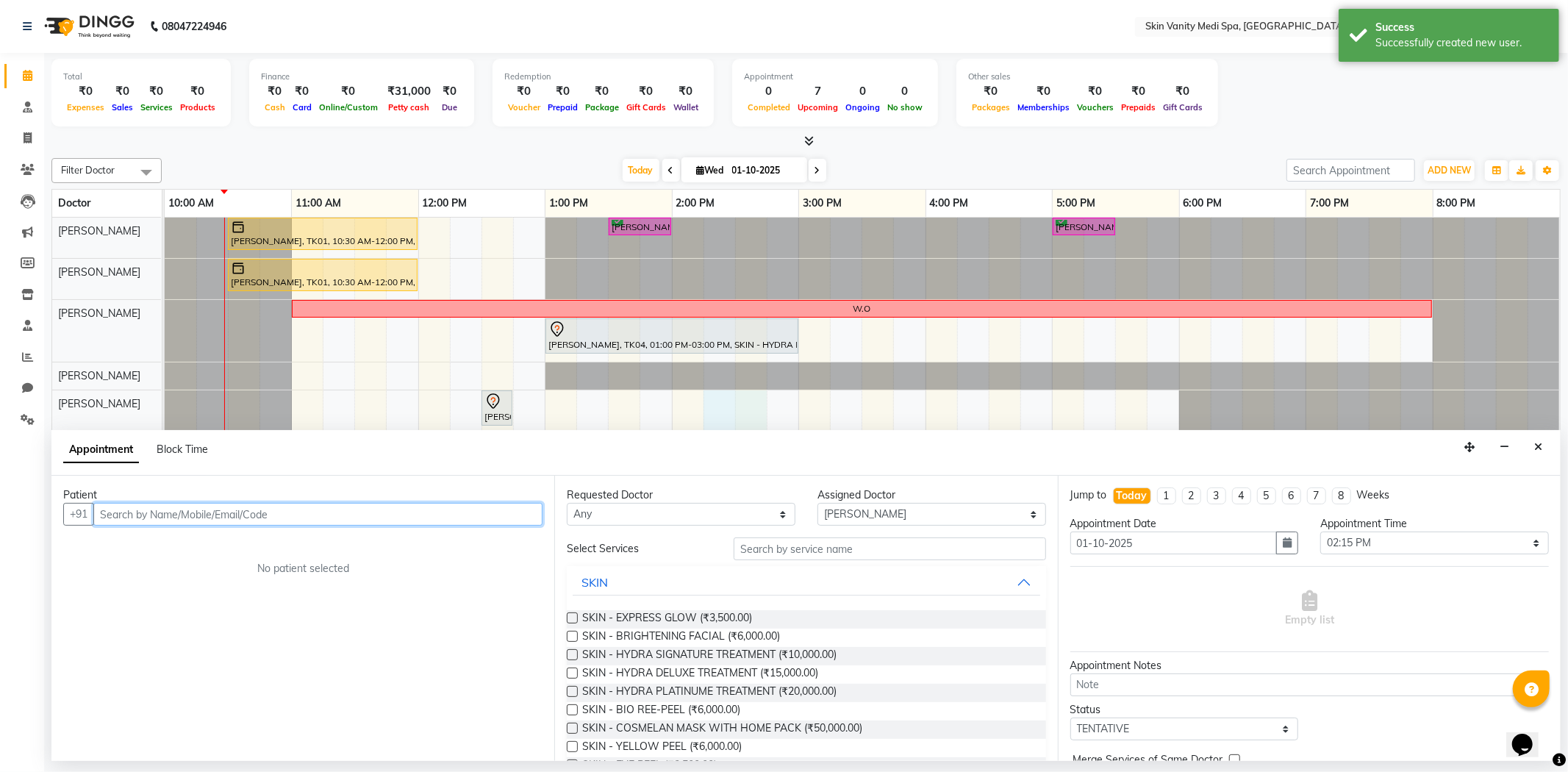
click at [222, 513] on input "text" at bounding box center [317, 514] width 450 height 22
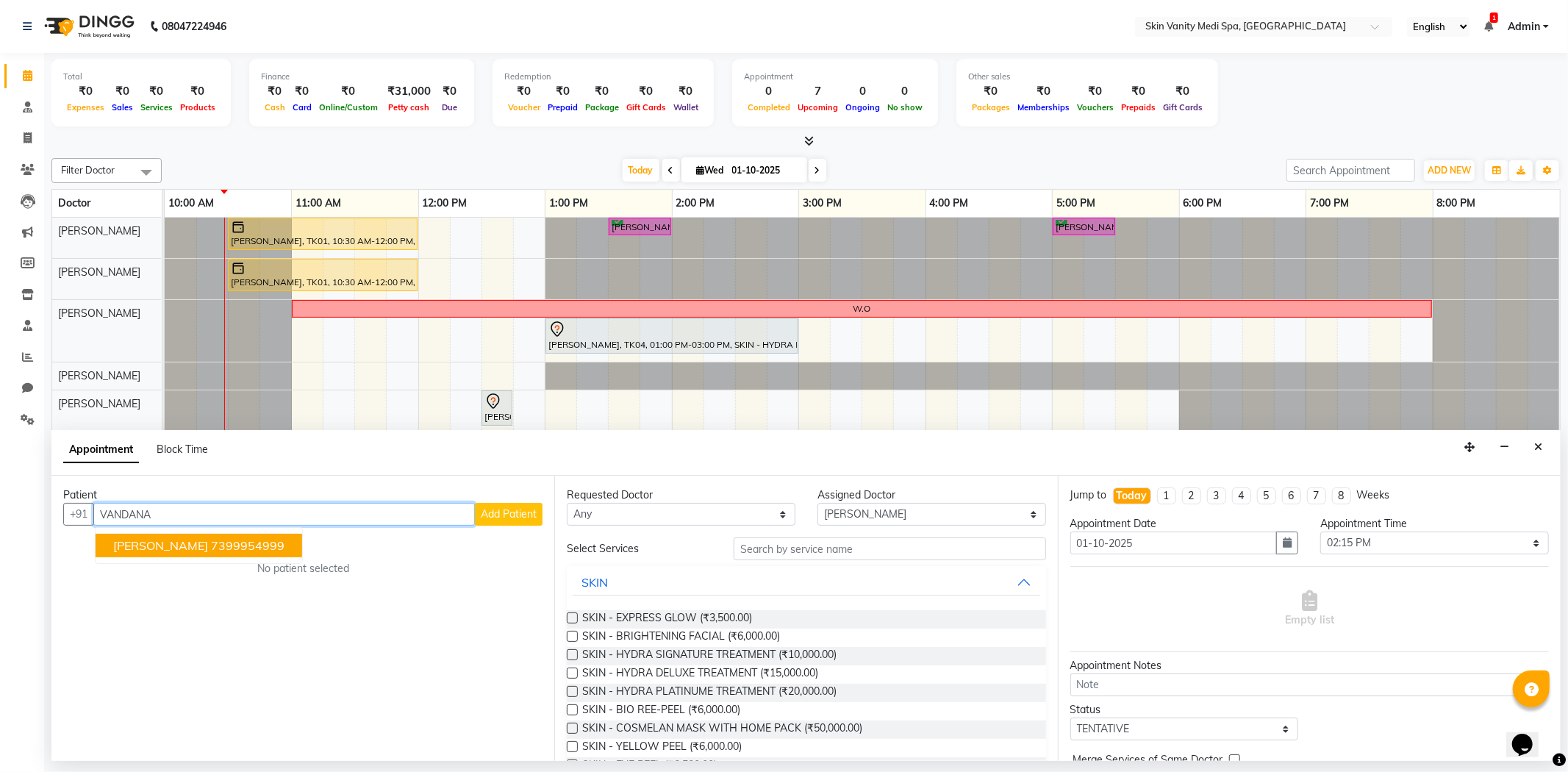
click at [201, 540] on span "[PERSON_NAME]" at bounding box center [161, 545] width 95 height 15
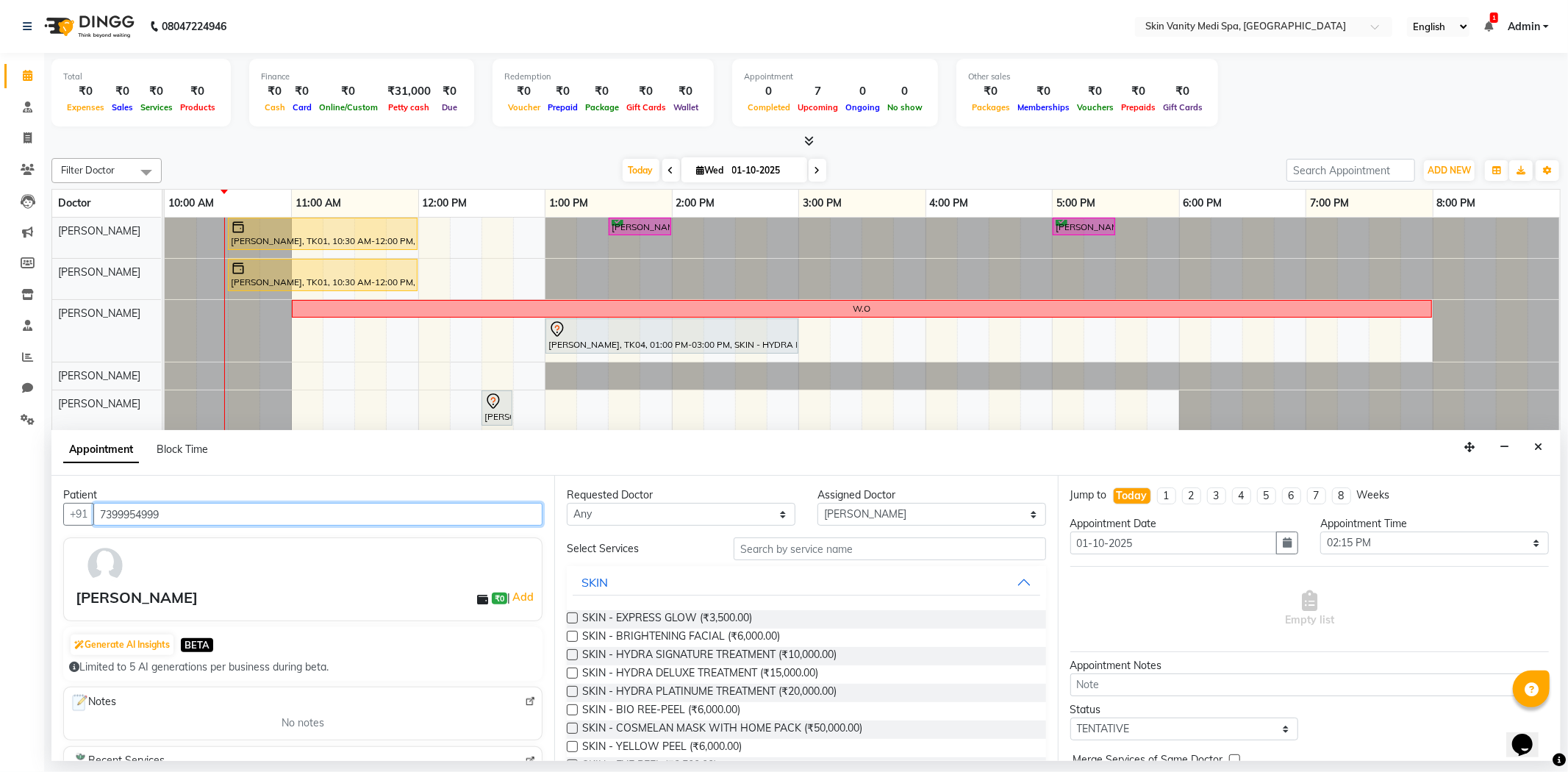
type input "7399954999"
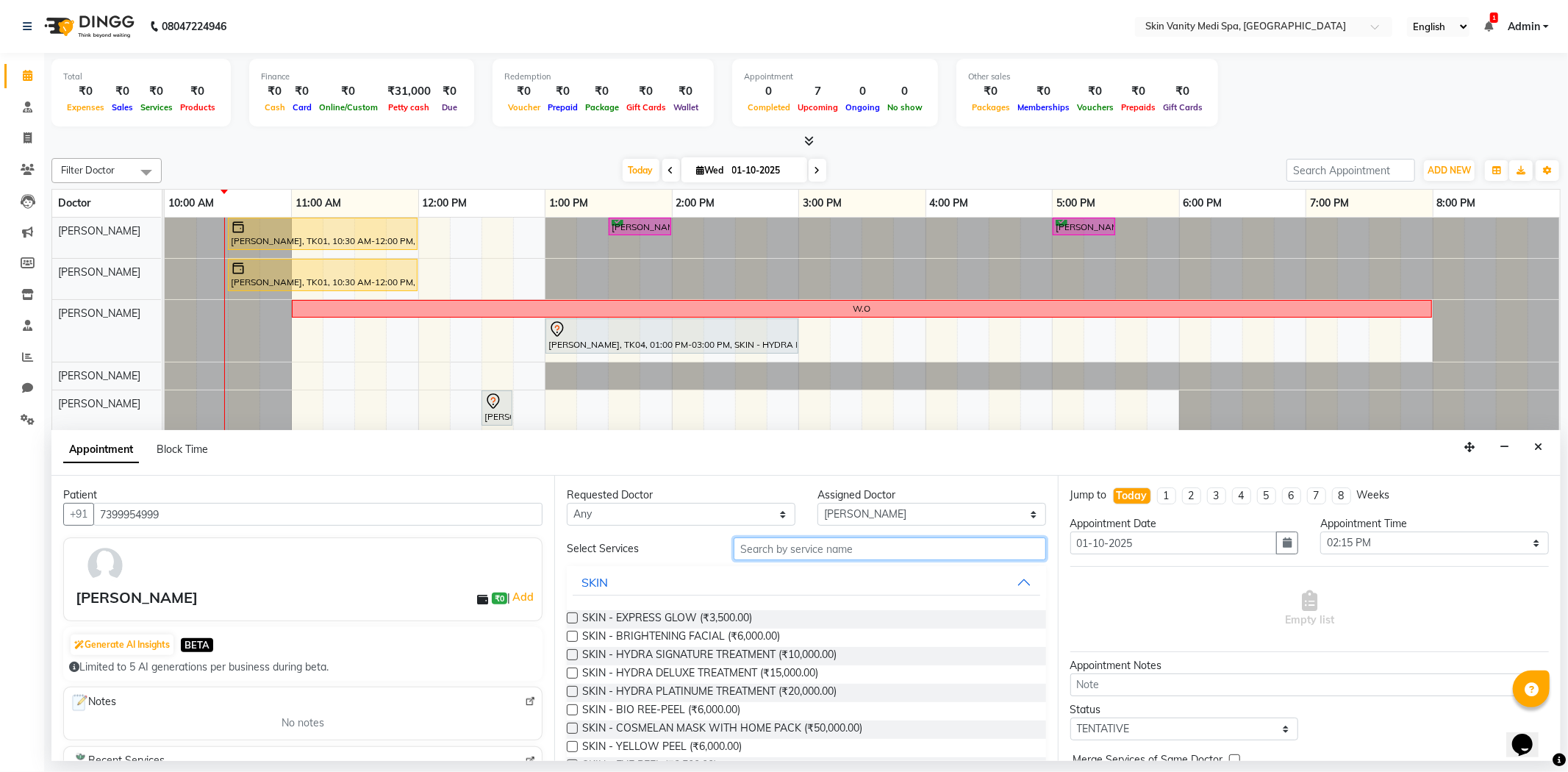
click at [794, 549] on input "text" at bounding box center [889, 548] width 312 height 22
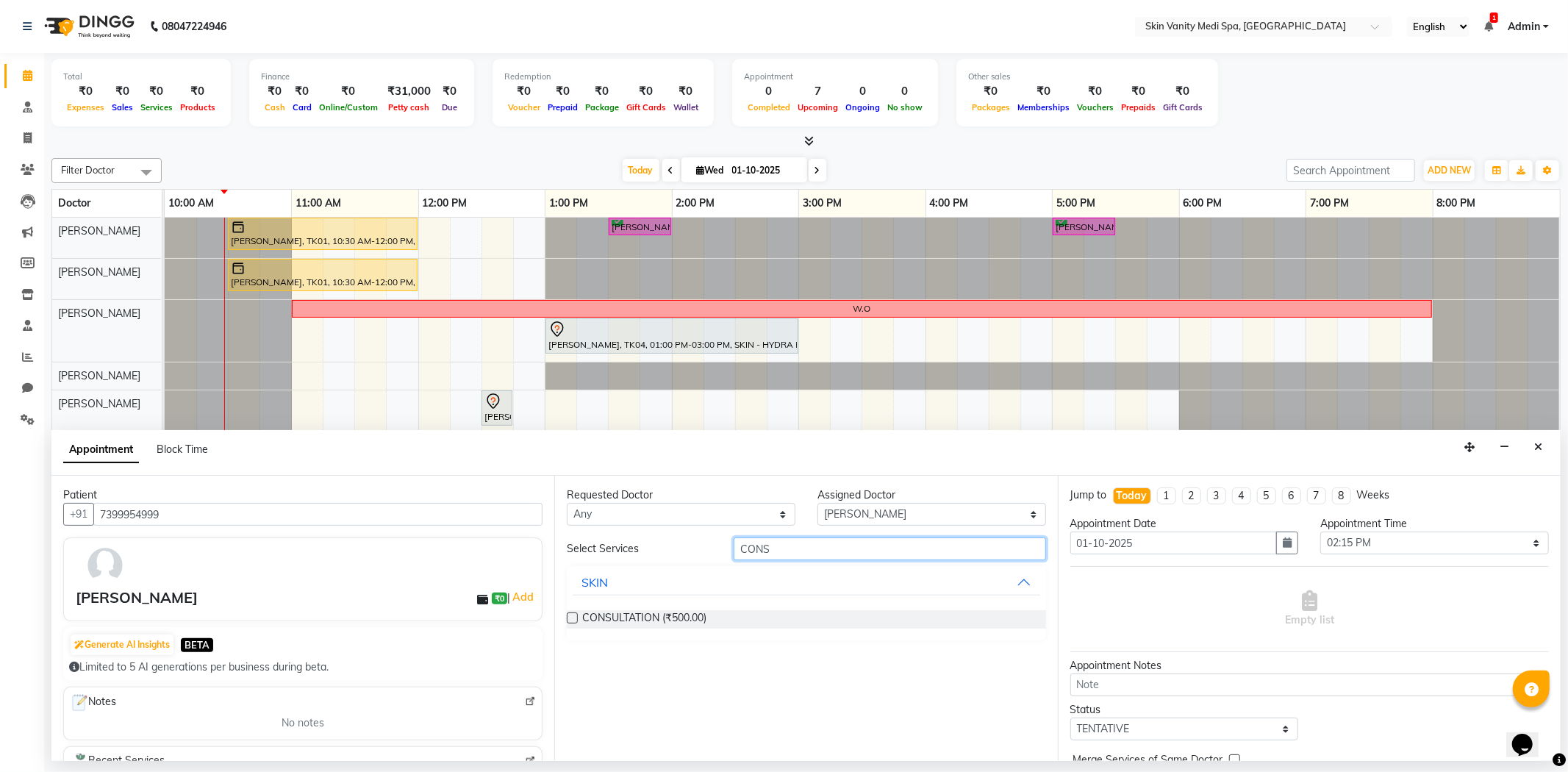
type input "CONS"
click at [576, 619] on label at bounding box center [572, 618] width 11 height 11
click at [576, 619] on input "checkbox" at bounding box center [572, 620] width 10 height 10
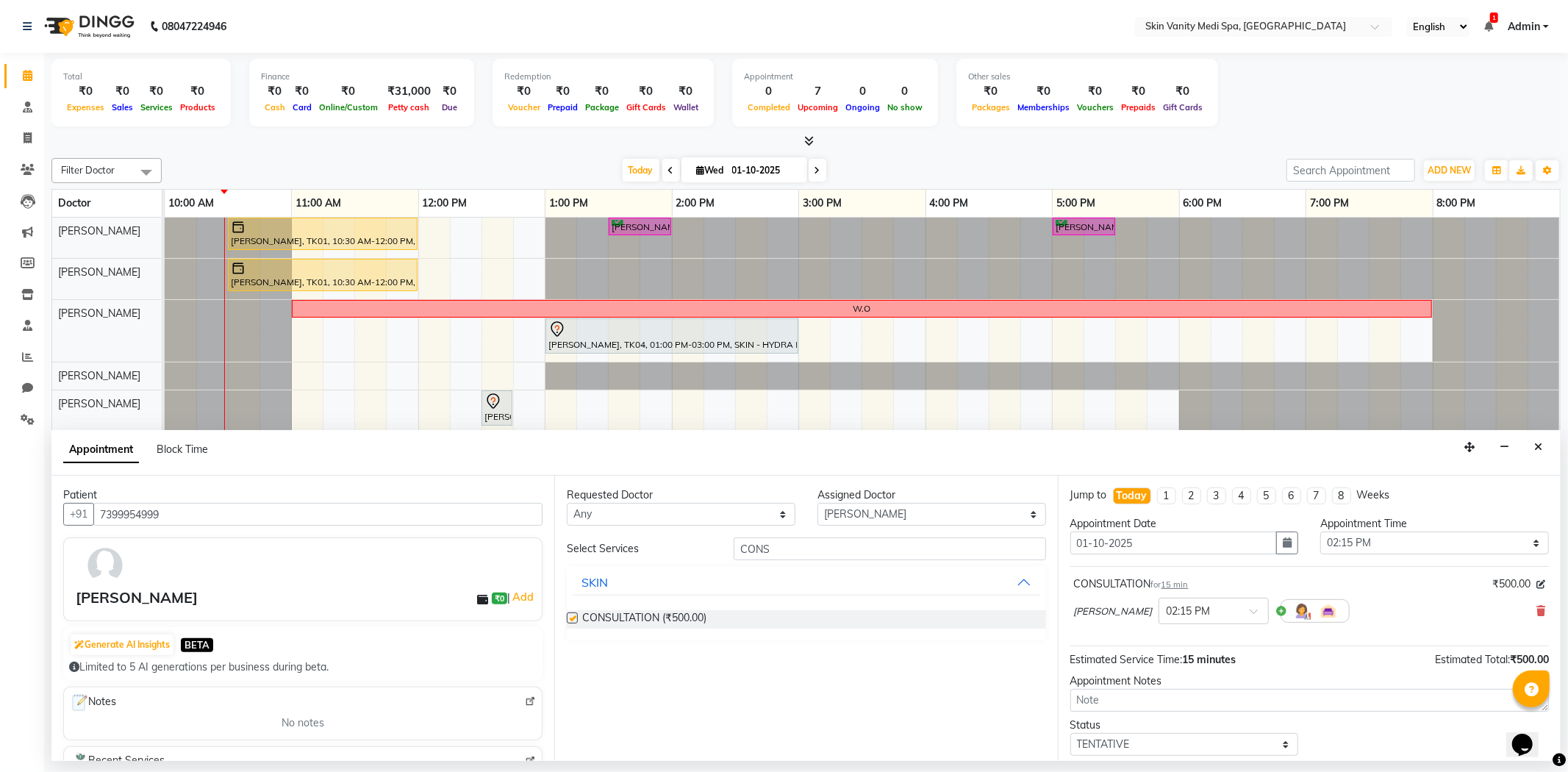
checkbox input "false"
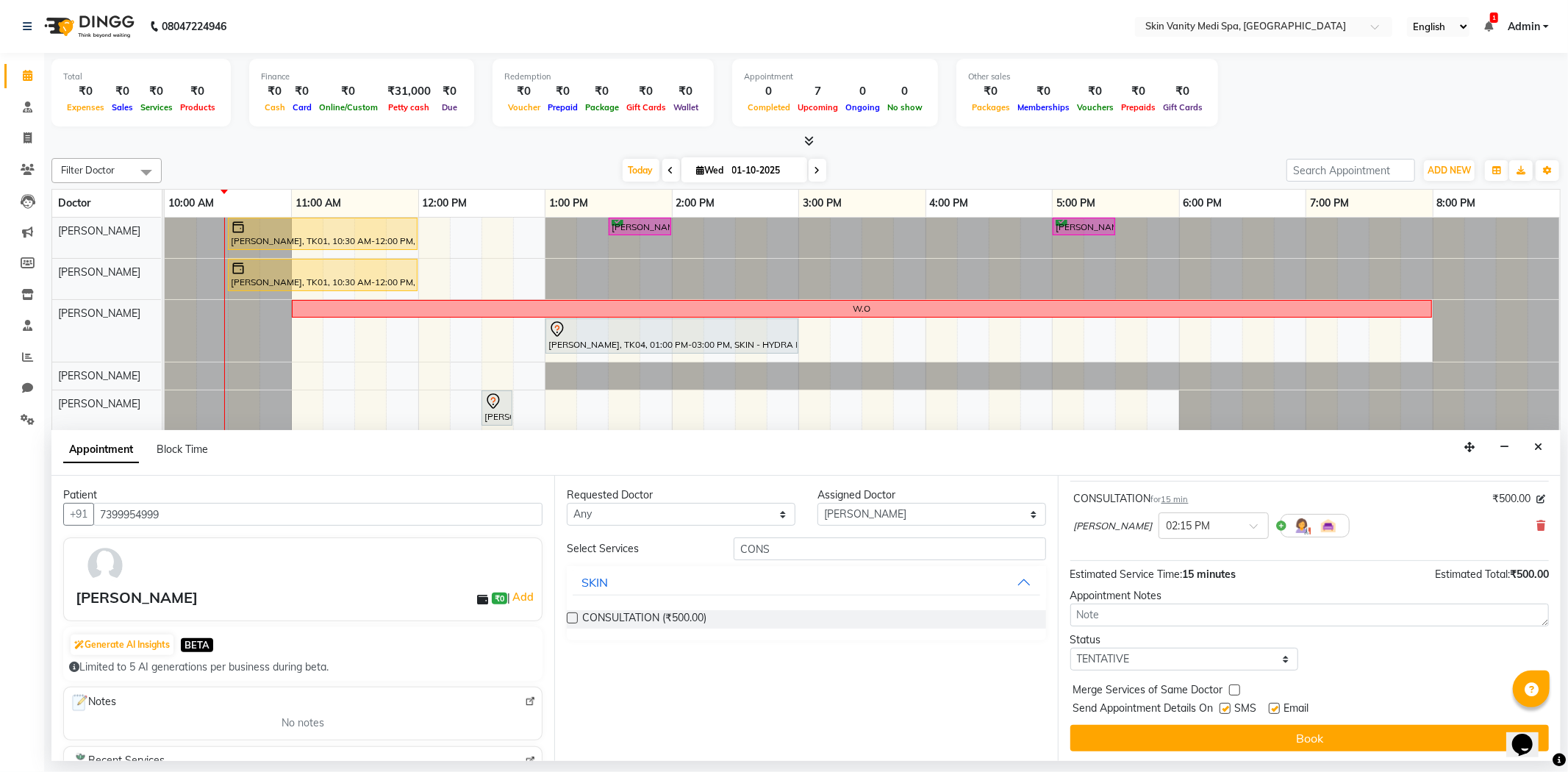
scroll to position [88, 0]
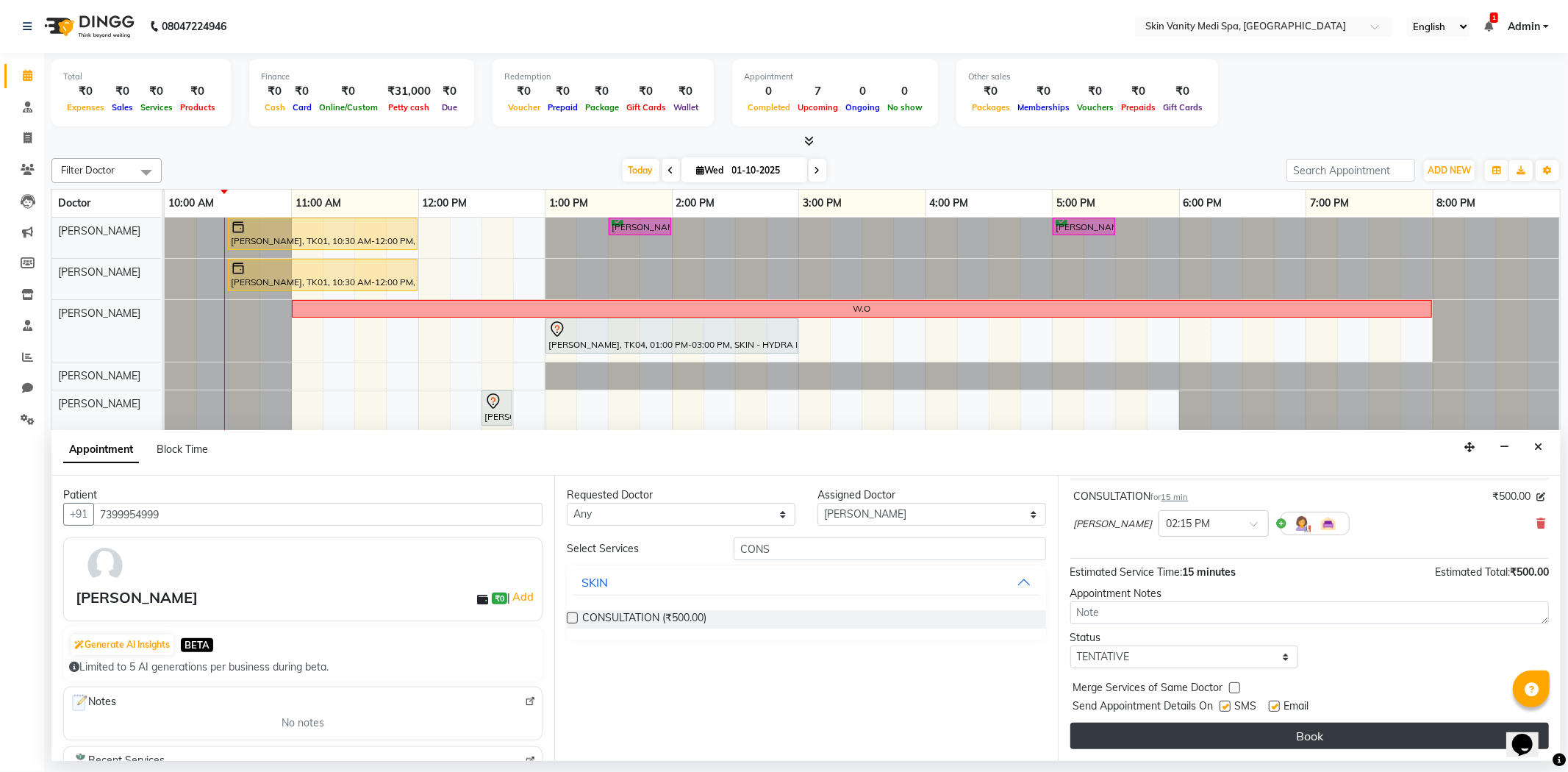
click at [1263, 731] on button "Book" at bounding box center [1309, 735] width 479 height 26
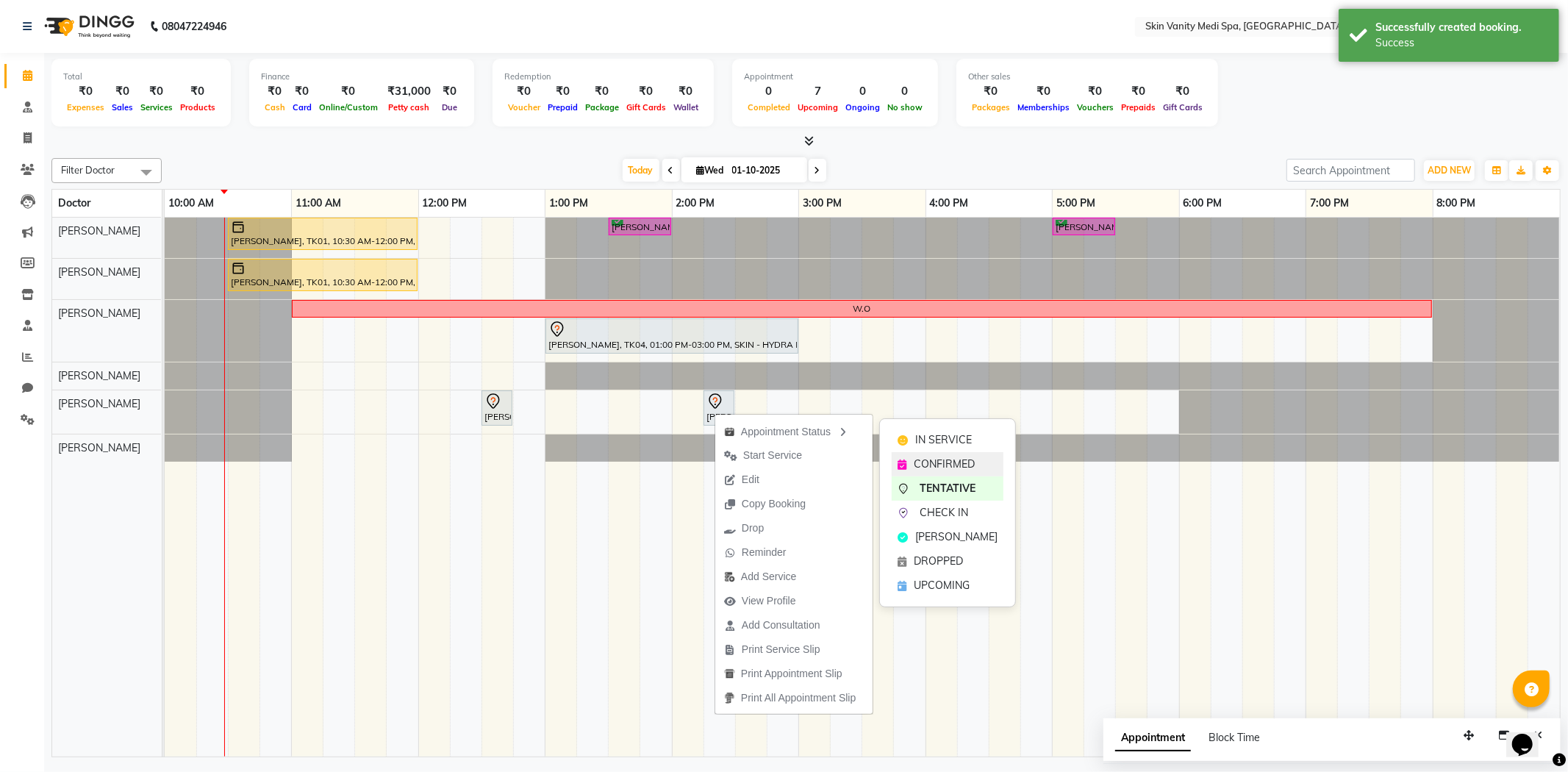
click at [949, 465] on span "CONFIRMED" at bounding box center [944, 464] width 61 height 16
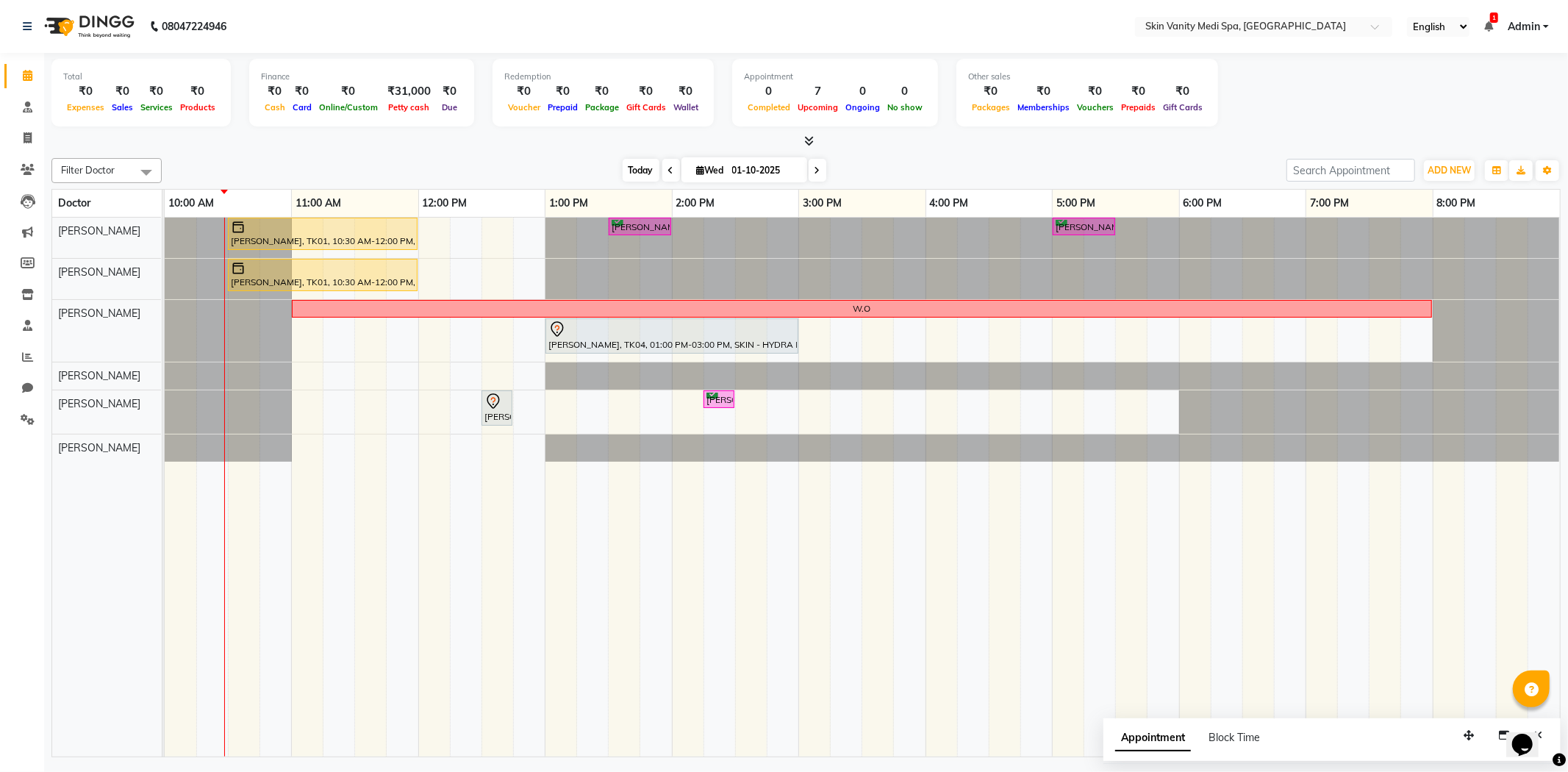
click at [636, 165] on span "Today" at bounding box center [641, 170] width 37 height 22
